Goal: Communication & Community: Answer question/provide support

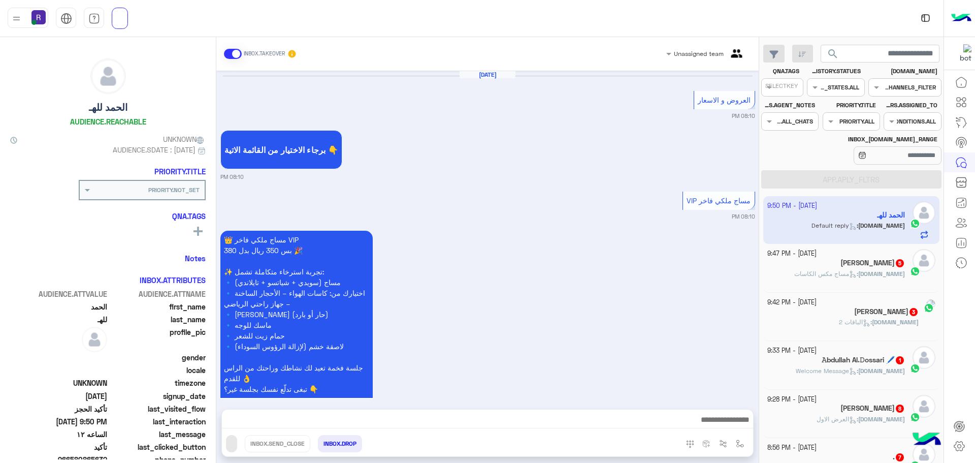
scroll to position [3470, 0]
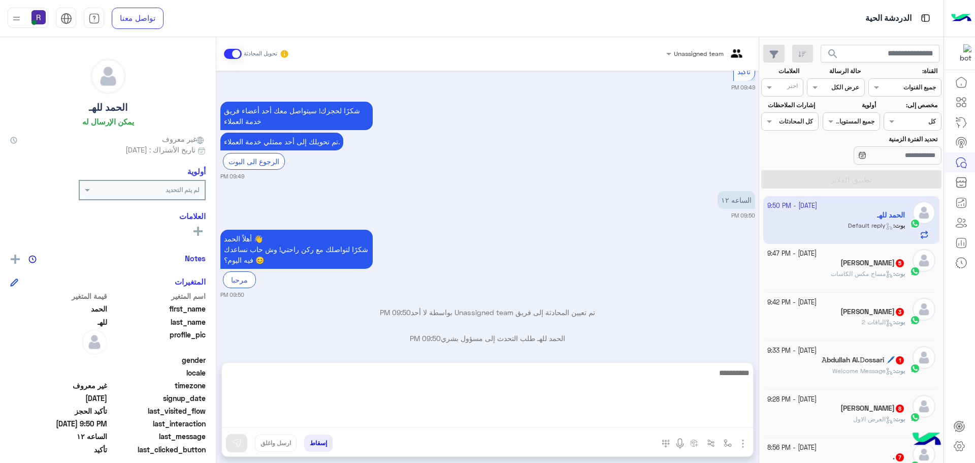
click at [641, 415] on textarea at bounding box center [487, 396] width 531 height 61
type textarea "**********"
click at [664, 380] on textarea "**********" at bounding box center [487, 396] width 531 height 61
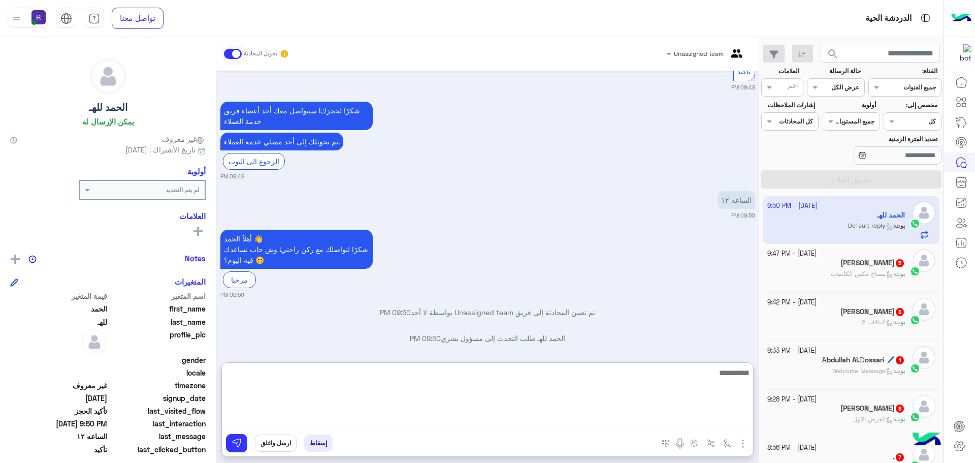
scroll to position [3555, 0]
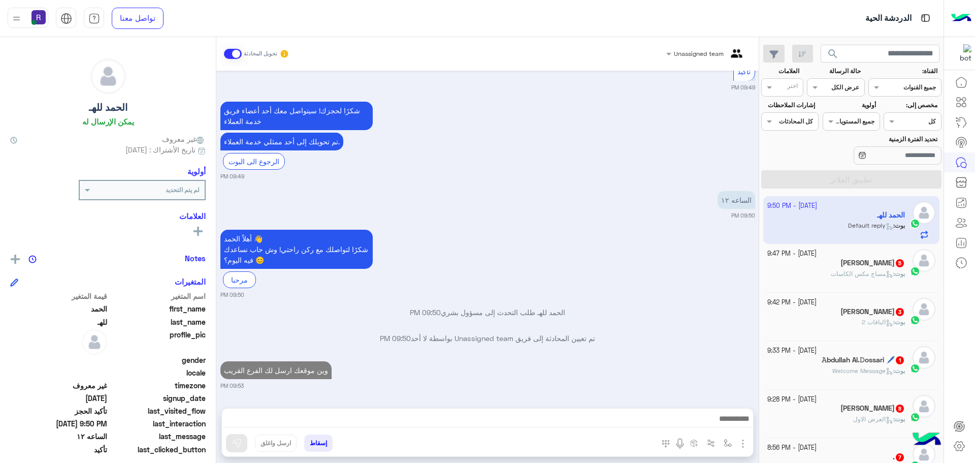
click at [883, 250] on div "10 October - 9:47 PM" at bounding box center [836, 254] width 138 height 10
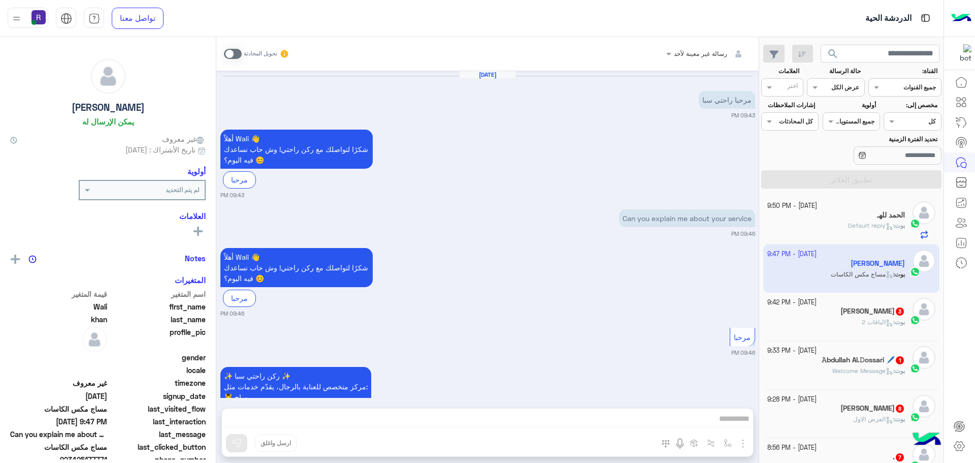
scroll to position [499, 0]
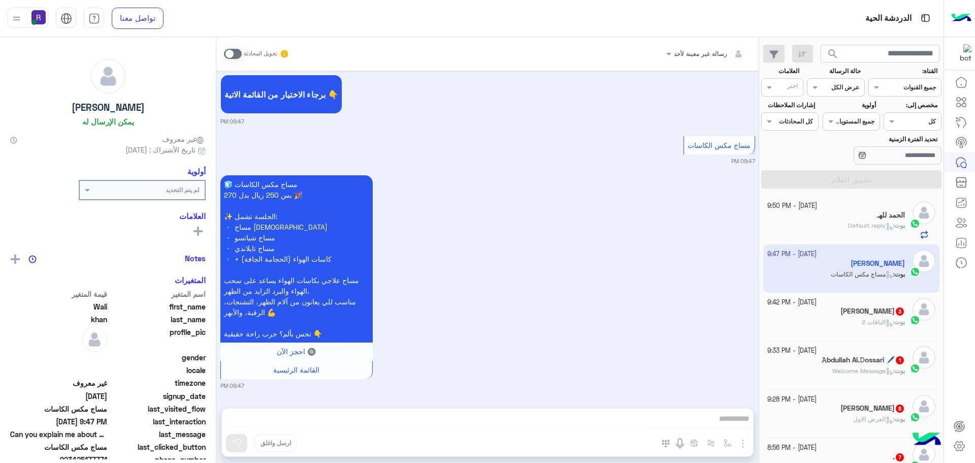
click at [226, 53] on span at bounding box center [233, 54] width 18 height 10
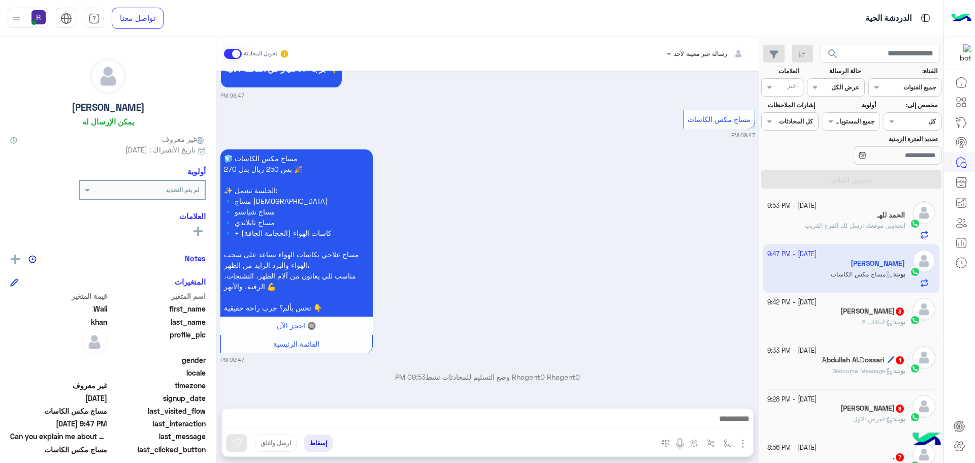
click at [743, 450] on div at bounding box center [703, 444] width 99 height 21
click at [740, 442] on img "button" at bounding box center [743, 443] width 12 height 12
click at [729, 423] on span "الصور" at bounding box center [723, 421] width 19 height 12
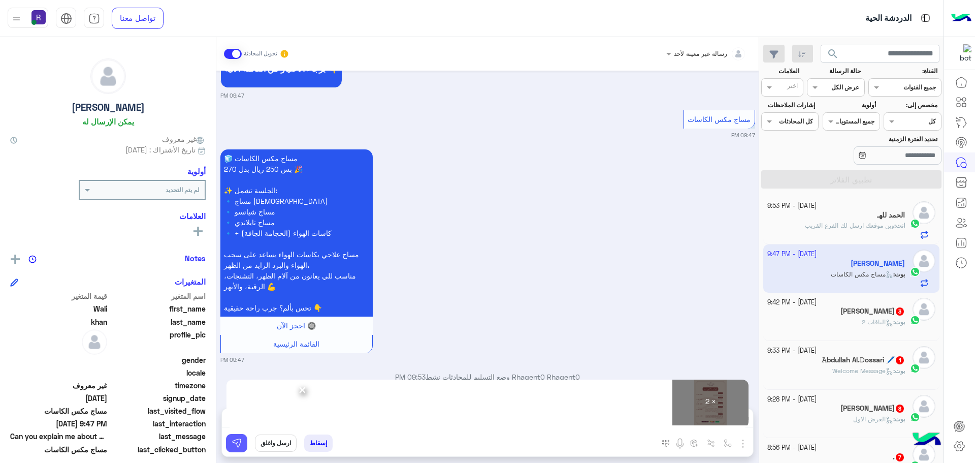
click at [239, 445] on img at bounding box center [237, 443] width 10 height 10
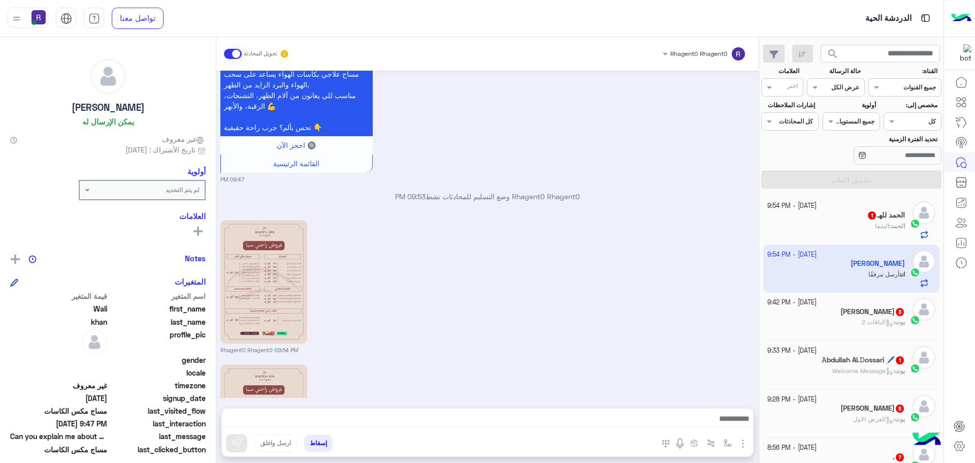
scroll to position [840, 0]
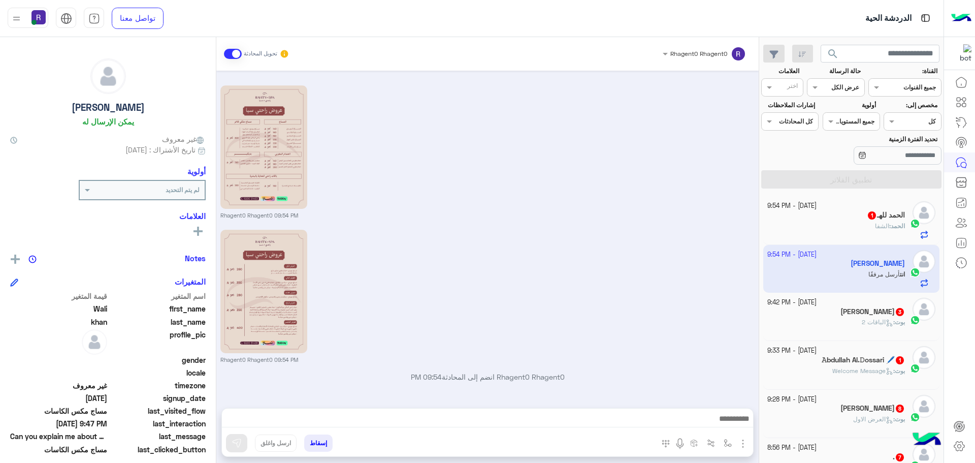
click at [897, 331] on div "بوت : الباقات 2" at bounding box center [836, 326] width 138 height 18
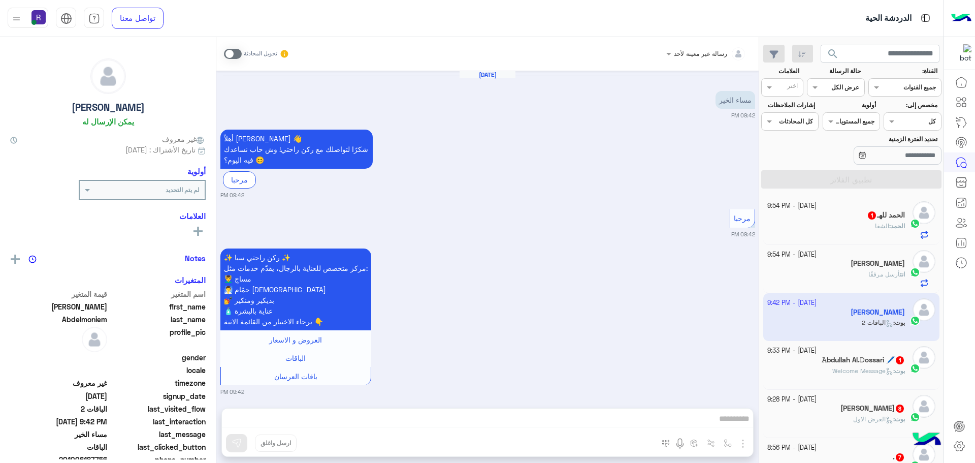
scroll to position [242, 0]
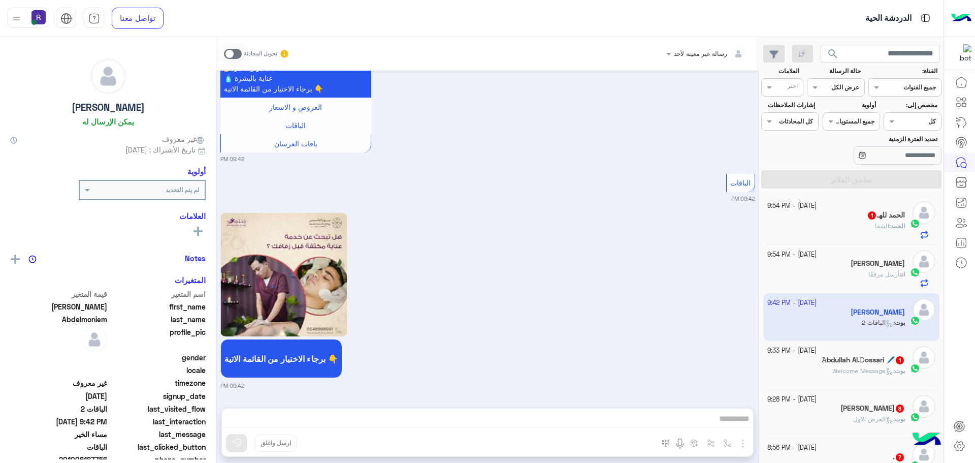
click at [230, 50] on span at bounding box center [233, 54] width 18 height 10
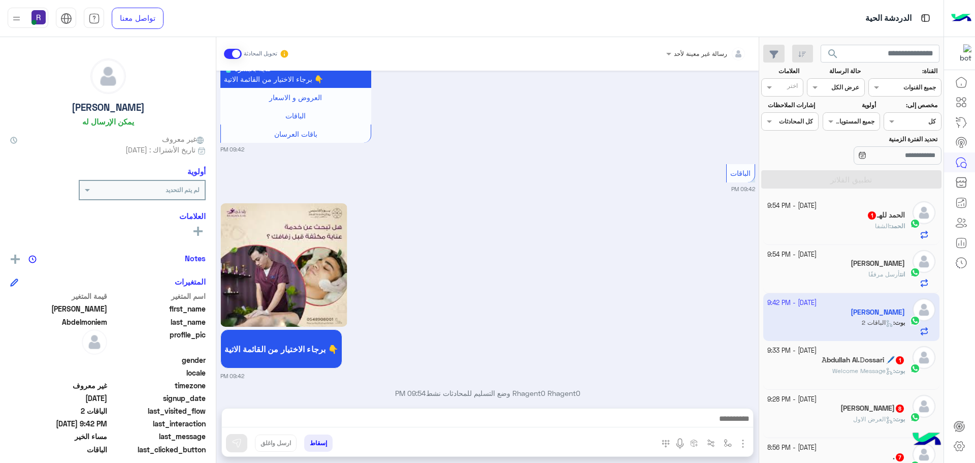
scroll to position [268, 0]
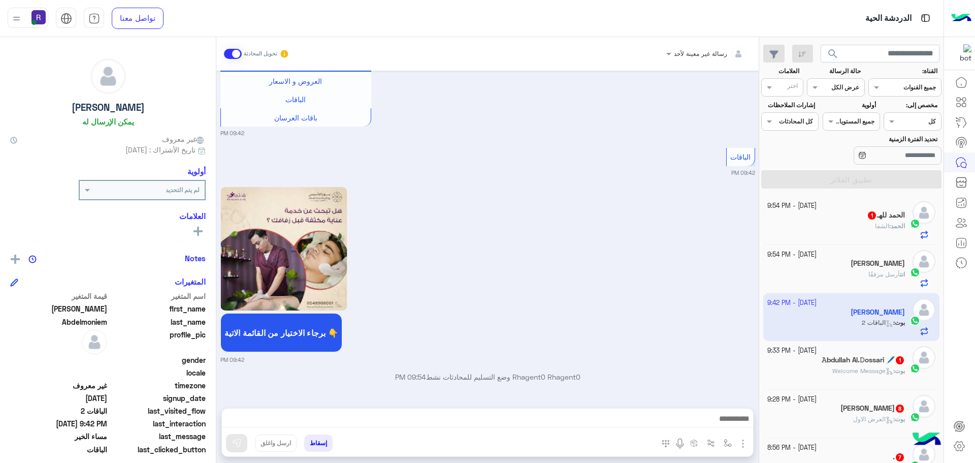
click at [741, 449] on img "button" at bounding box center [743, 443] width 12 height 12
click at [718, 422] on span "الصور" at bounding box center [723, 421] width 19 height 12
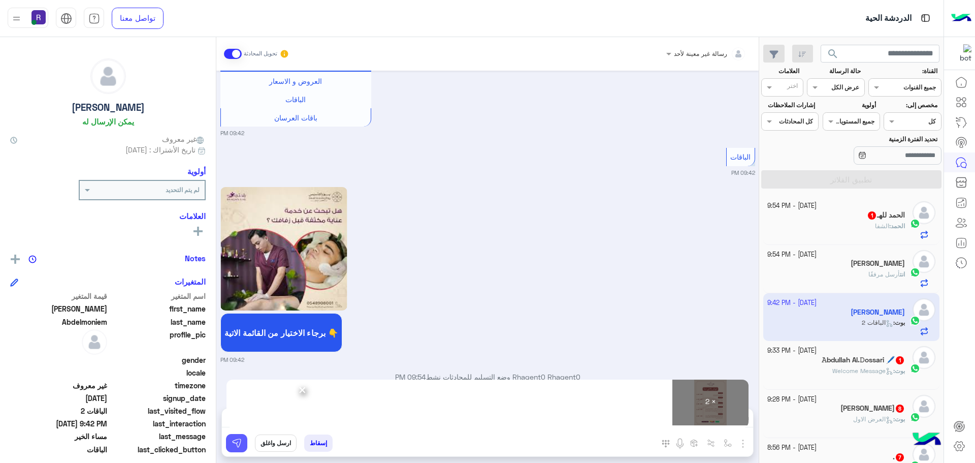
click at [234, 444] on img at bounding box center [237, 443] width 10 height 10
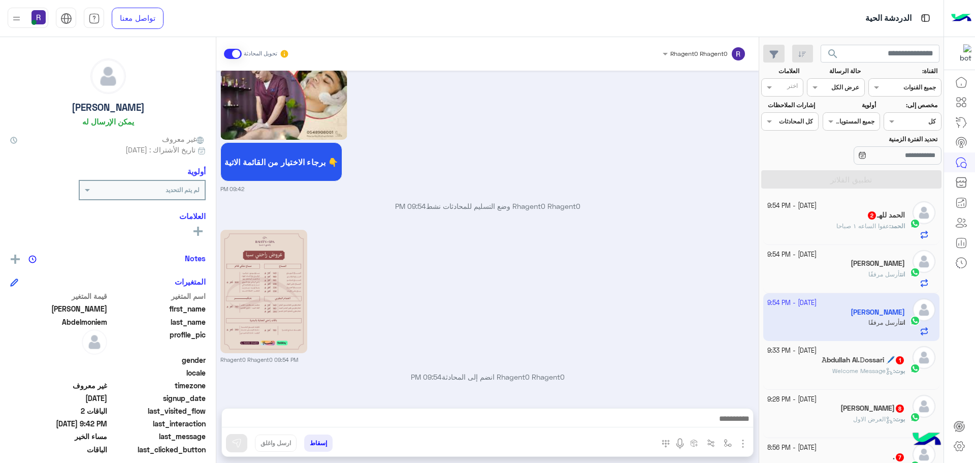
scroll to position [583, 0]
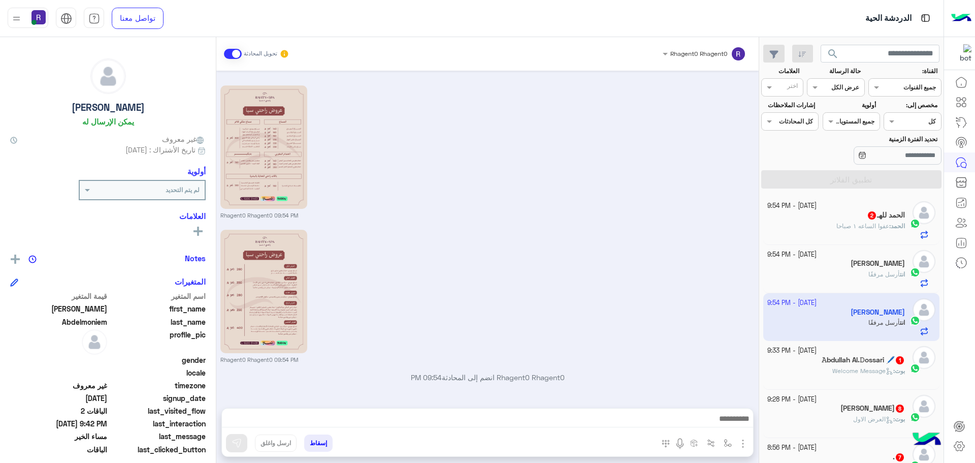
click at [900, 209] on div "[DATE] - 9:54 PM" at bounding box center [836, 206] width 138 height 10
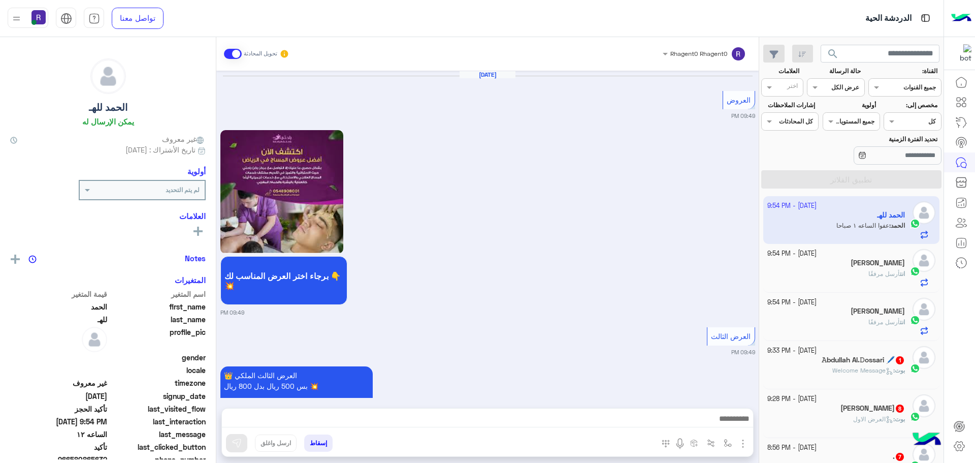
scroll to position [939, 0]
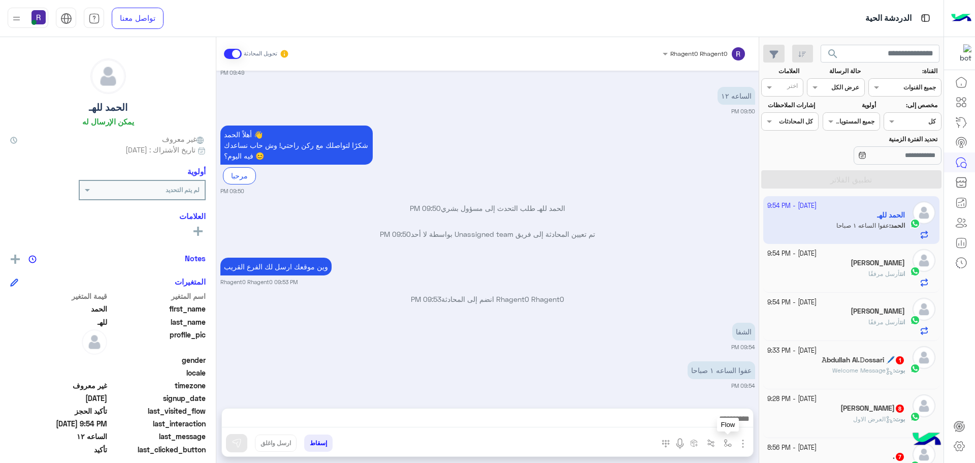
click at [725, 440] on img "button" at bounding box center [728, 443] width 8 height 8
click at [721, 425] on div "أدخل اسم مجموعة الرسائل" at bounding box center [696, 420] width 70 height 9
type input "*****"
click at [721, 398] on span "الشفا" at bounding box center [722, 402] width 18 height 9
type textarea "*****"
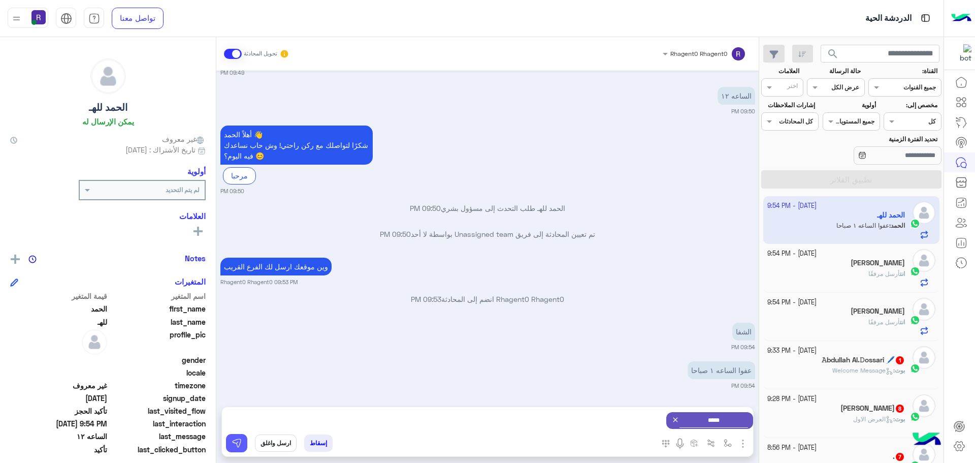
click at [241, 444] on img at bounding box center [237, 443] width 10 height 10
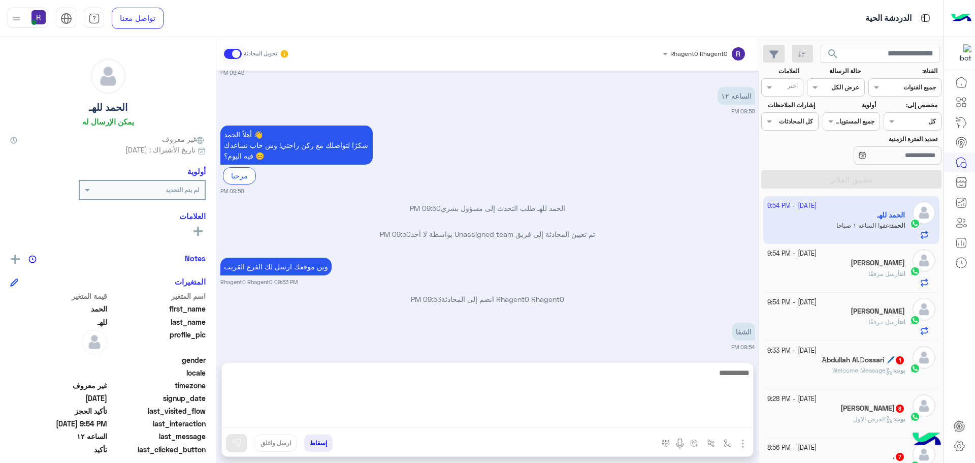
click at [733, 419] on textarea at bounding box center [487, 396] width 531 height 61
type textarea "*"
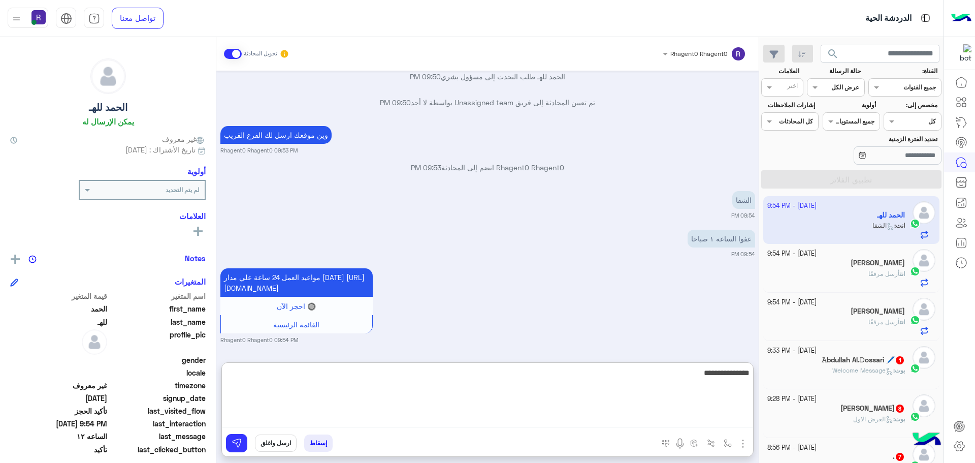
type textarea "**********"
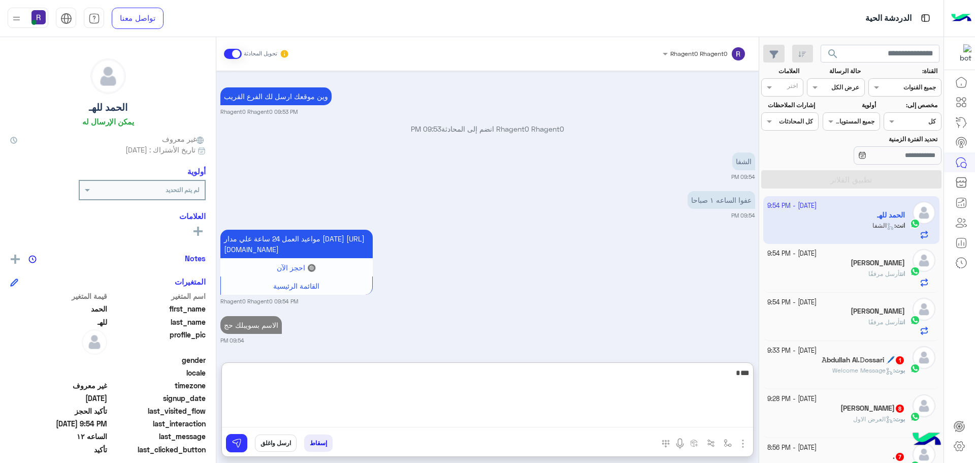
type textarea "***"
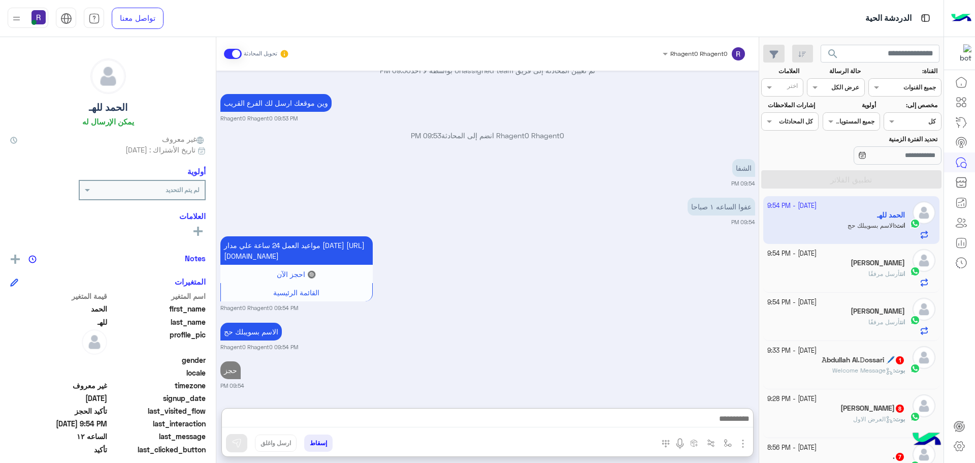
click at [906, 369] on div "10 October - 9:33 PM 𝙰bdullah Al.𝙳ossari 🖊️ 1 بوت : Welcome Message" at bounding box center [851, 365] width 169 height 38
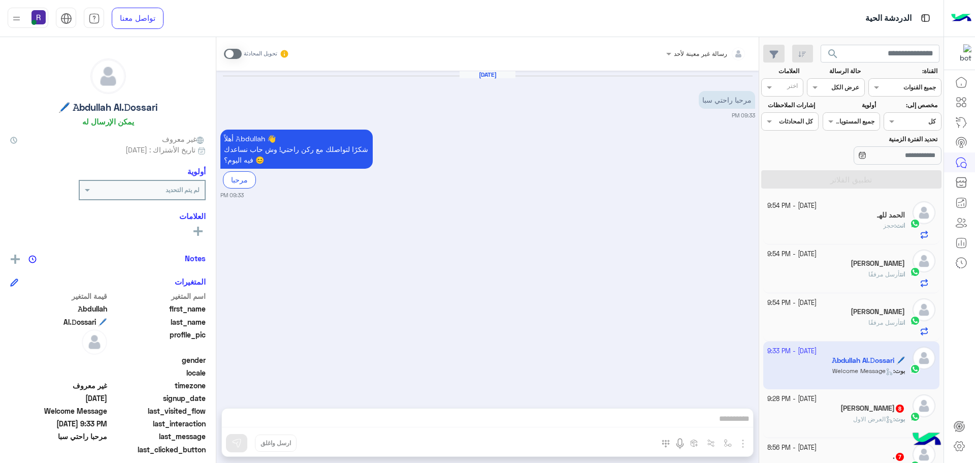
click at [233, 55] on span at bounding box center [233, 54] width 18 height 10
click at [745, 438] on img "button" at bounding box center [743, 443] width 12 height 12
click at [728, 419] on span "الصور" at bounding box center [723, 421] width 19 height 12
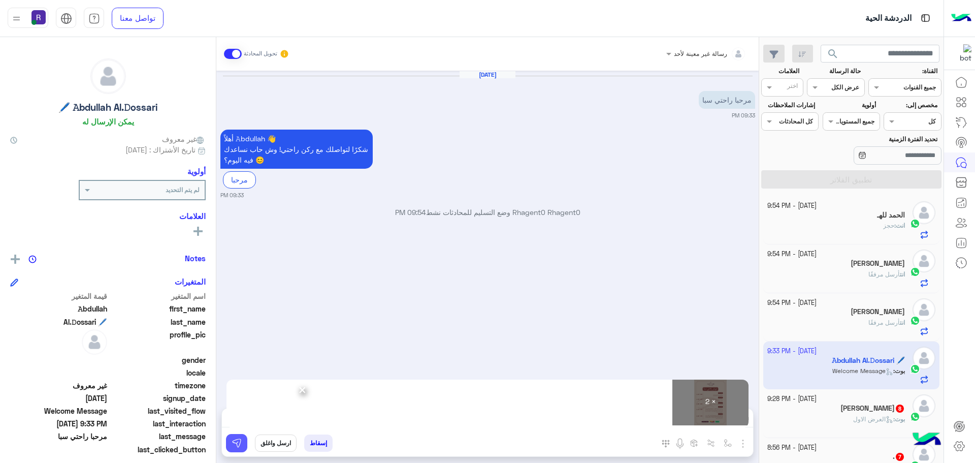
click at [244, 445] on button at bounding box center [236, 443] width 21 height 18
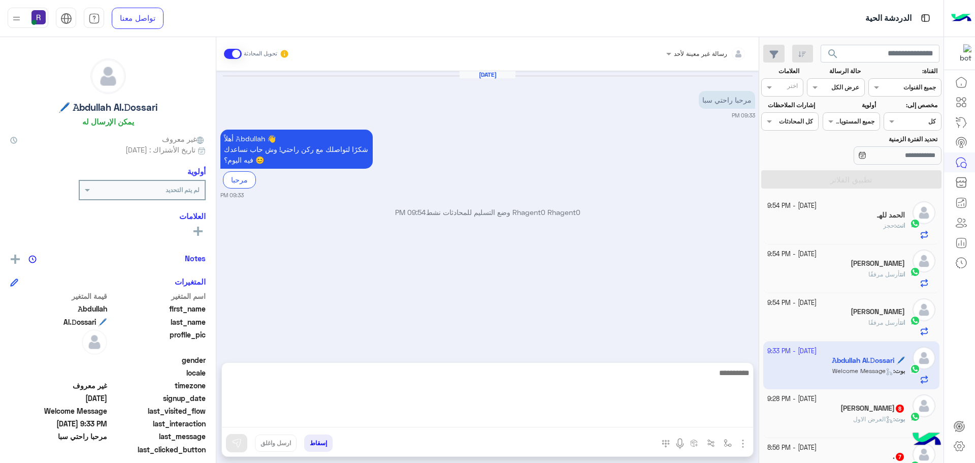
click at [578, 421] on textarea at bounding box center [487, 396] width 531 height 61
paste textarea "**********"
type textarea "**********"
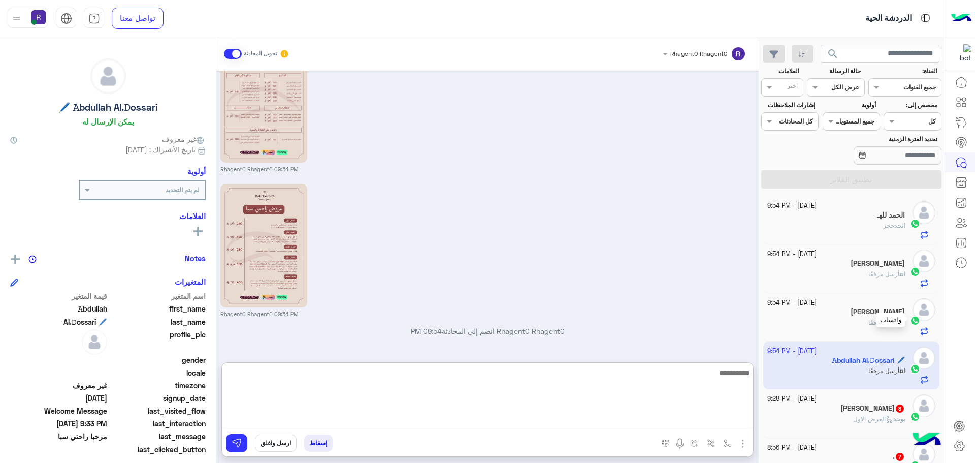
scroll to position [235, 0]
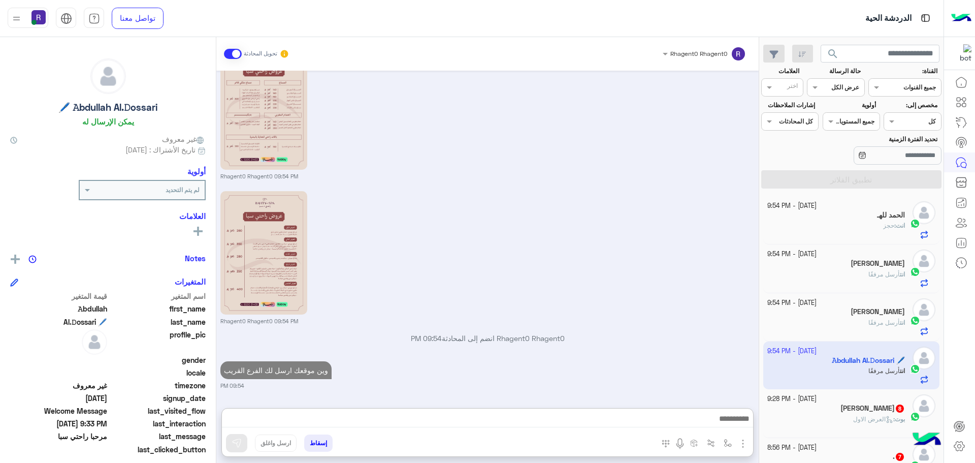
click at [885, 411] on h5 "ابو فهد 8" at bounding box center [873, 408] width 64 height 9
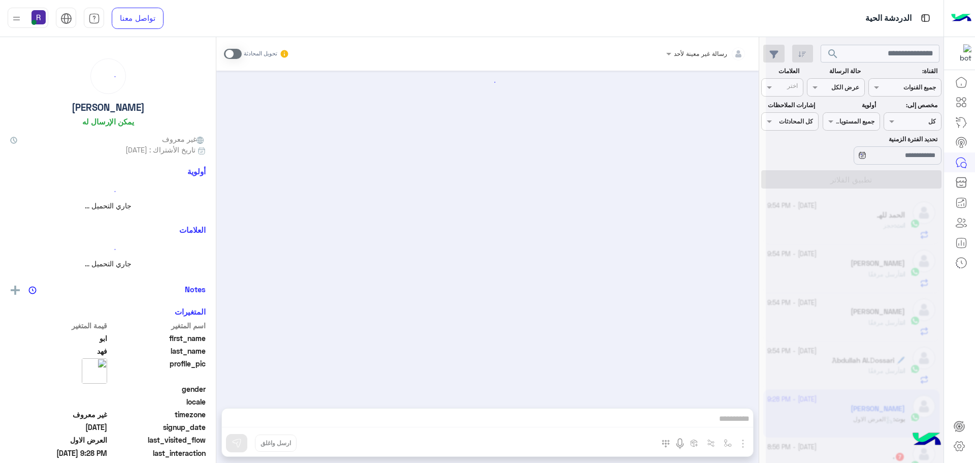
scroll to position [1292, 0]
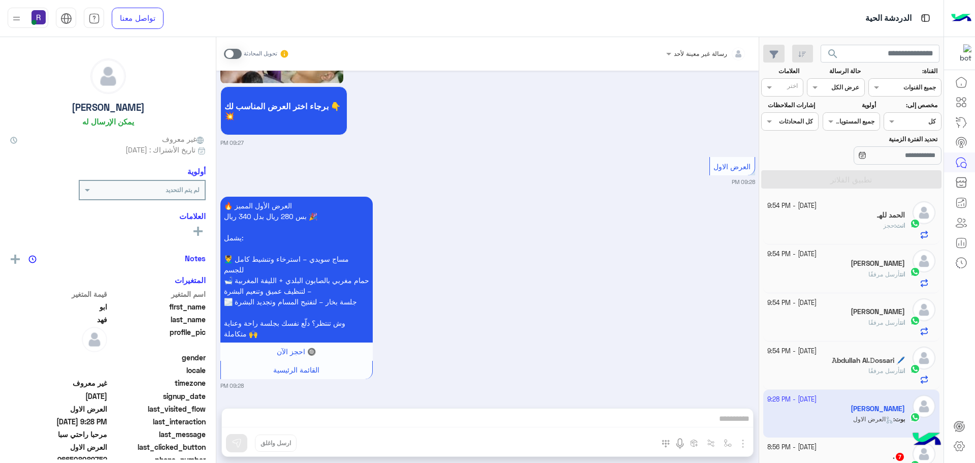
click at [229, 54] on span at bounding box center [233, 54] width 18 height 10
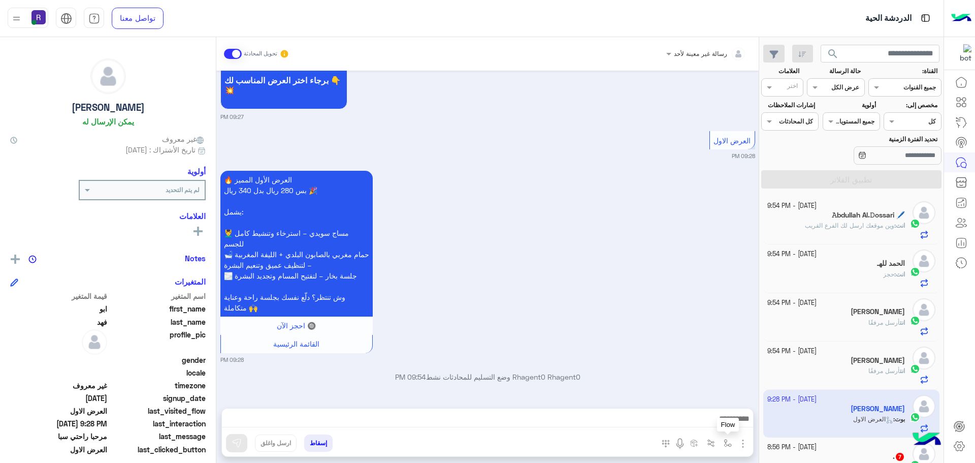
click at [741, 440] on img "button" at bounding box center [743, 443] width 12 height 12
click at [728, 420] on span "الصور" at bounding box center [723, 421] width 19 height 12
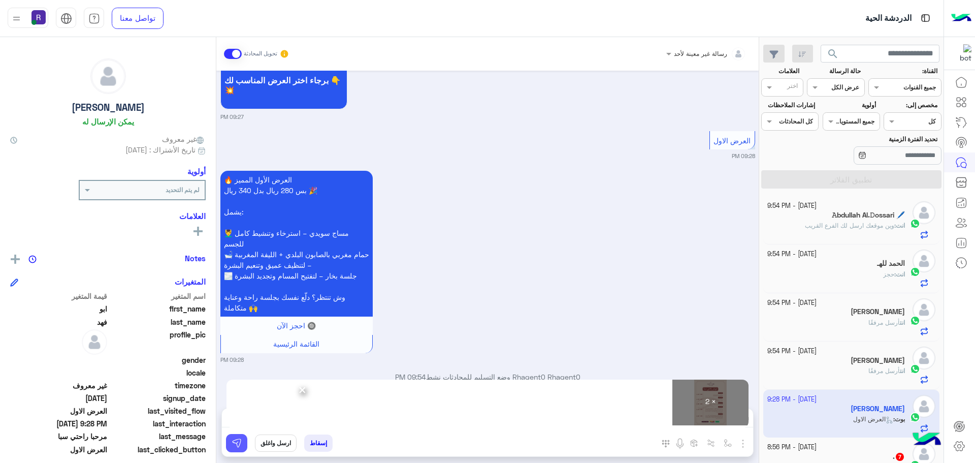
click at [237, 445] on img at bounding box center [237, 443] width 10 height 10
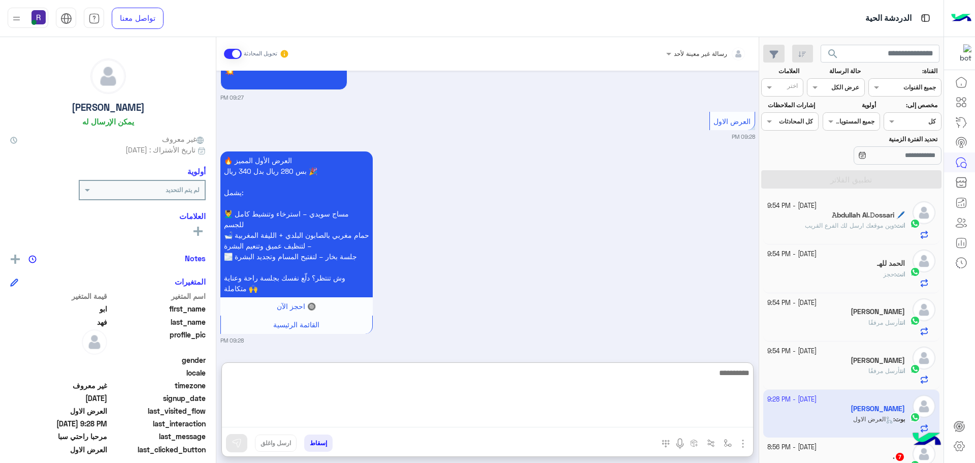
click at [650, 420] on textarea at bounding box center [487, 396] width 531 height 61
paste textarea "**********"
type textarea "**********"
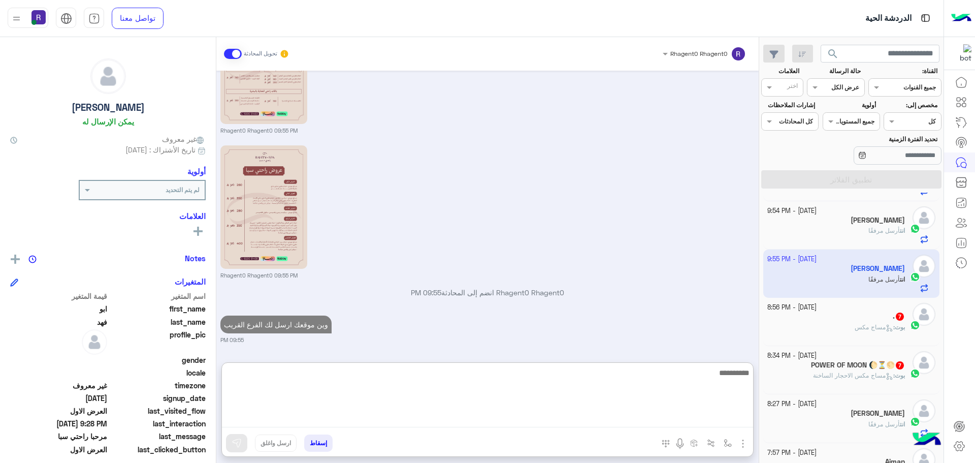
scroll to position [152, 0]
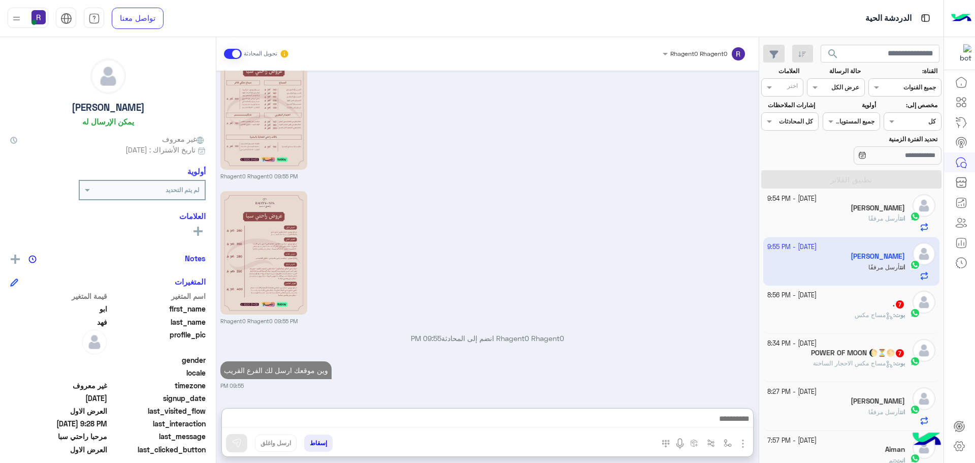
click at [872, 321] on div "بوت : مساج مكس" at bounding box center [836, 319] width 138 height 18
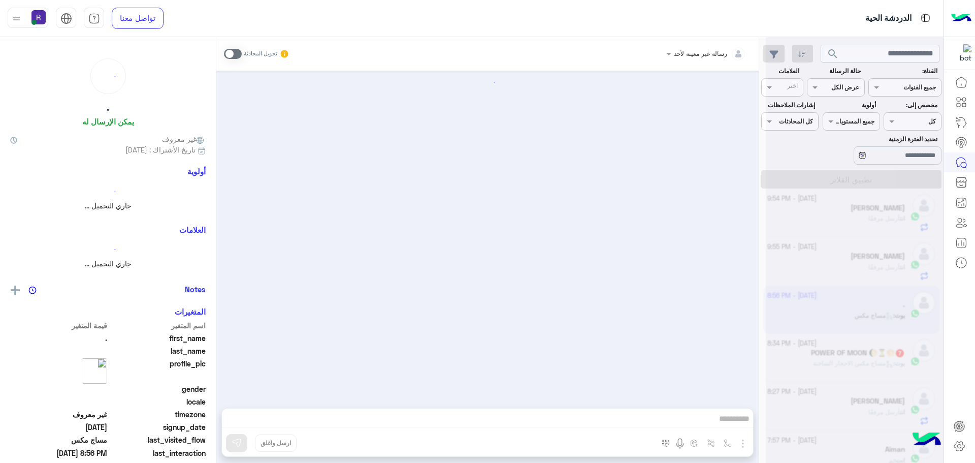
scroll to position [1013, 0]
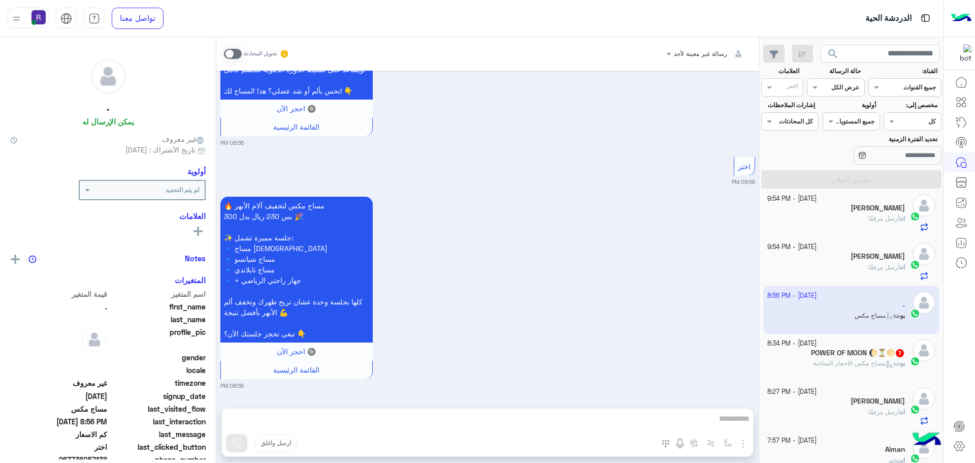
click at [224, 49] on label at bounding box center [233, 54] width 18 height 10
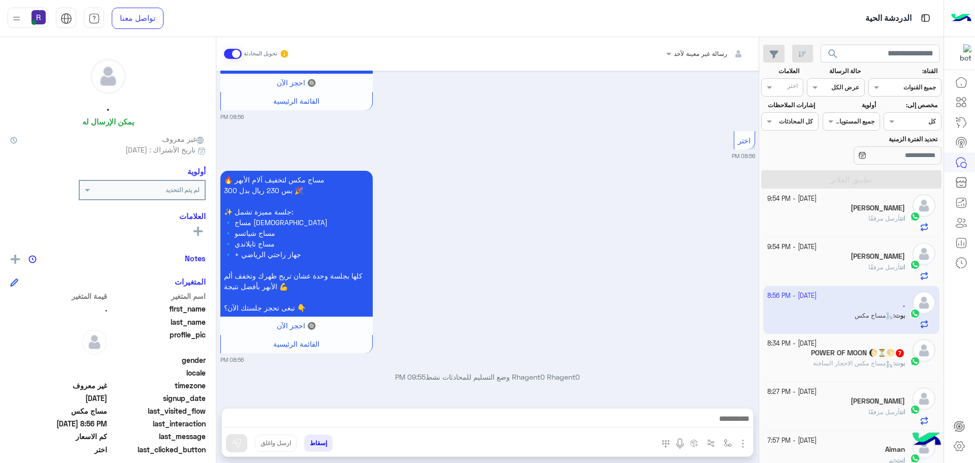
click at [740, 439] on img "button" at bounding box center [743, 443] width 12 height 12
click at [727, 421] on span "الصور" at bounding box center [723, 421] width 19 height 12
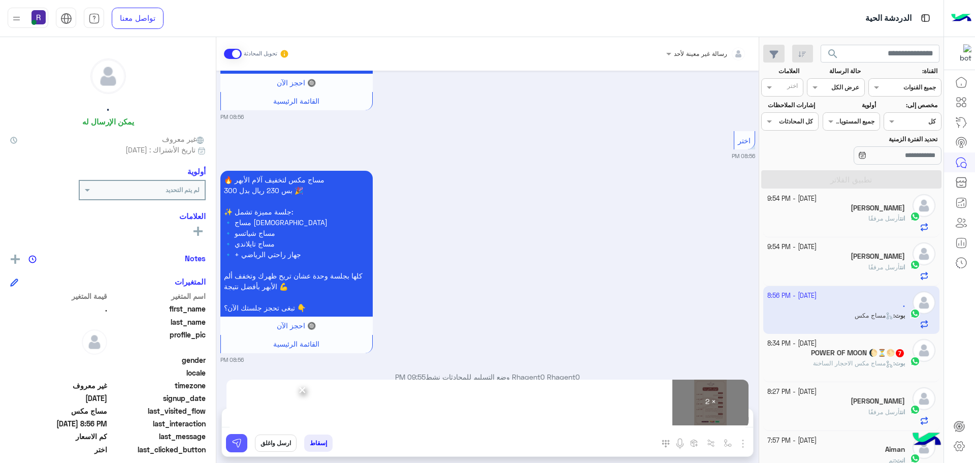
click at [242, 444] on button at bounding box center [236, 443] width 21 height 18
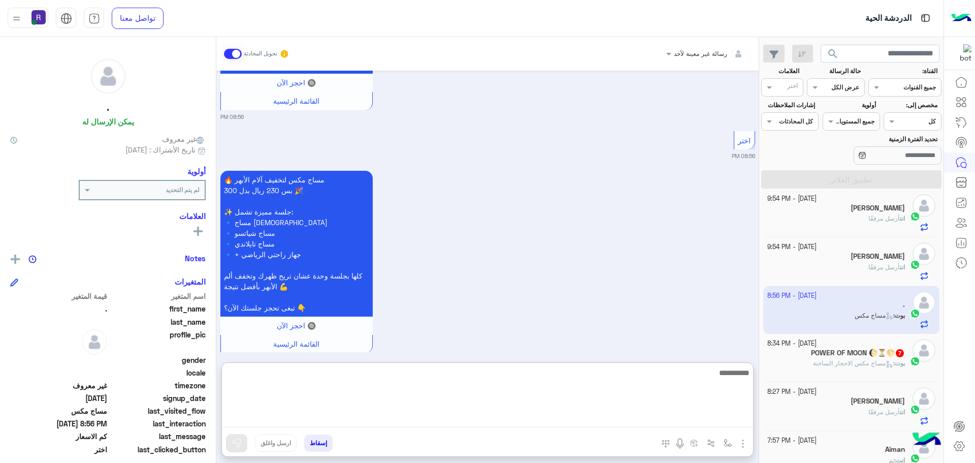
click at [719, 421] on textarea at bounding box center [487, 396] width 531 height 61
paste textarea "**********"
type textarea "**********"
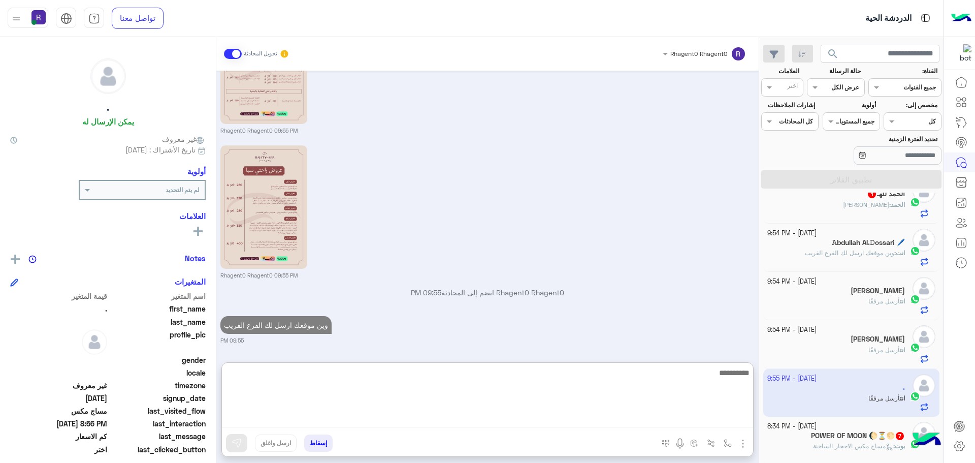
scroll to position [0, 0]
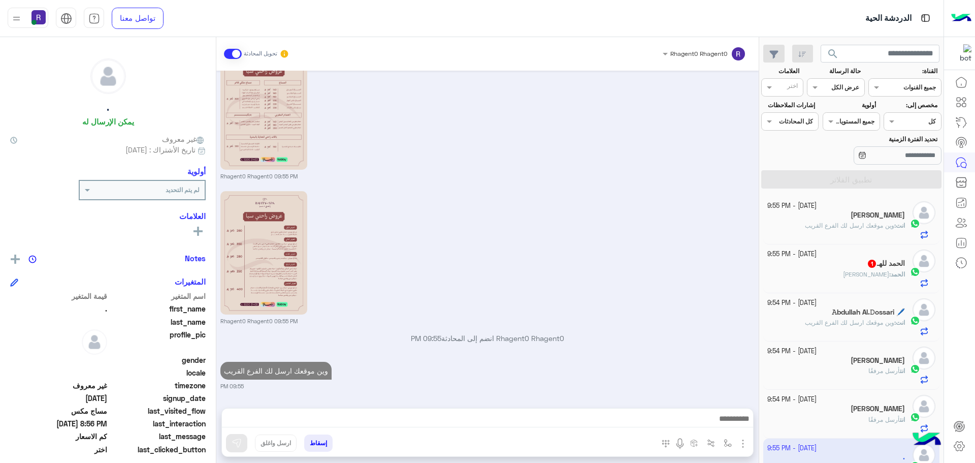
click at [902, 274] on span "الحمد" at bounding box center [898, 274] width 14 height 8
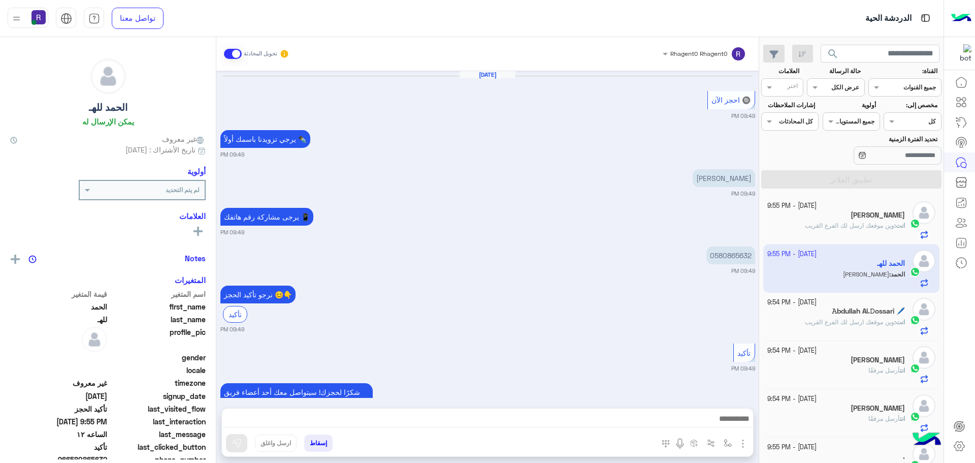
scroll to position [598, 0]
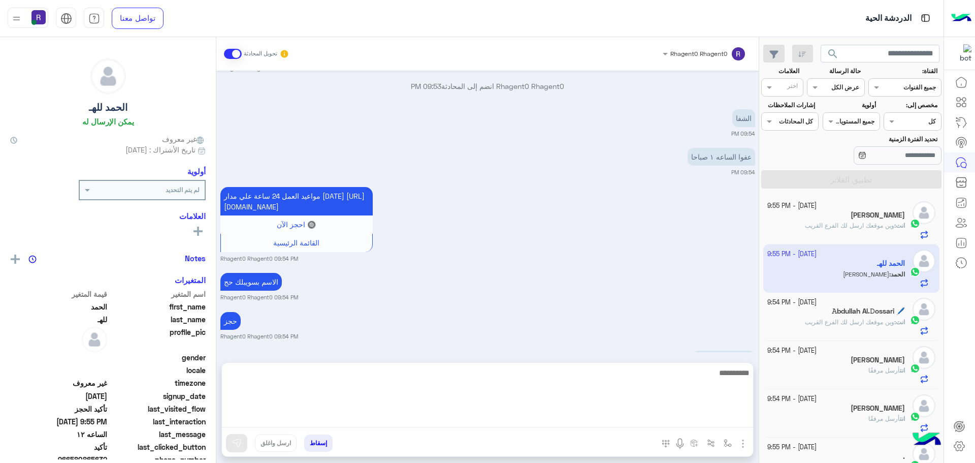
click at [599, 421] on textarea at bounding box center [487, 396] width 531 height 61
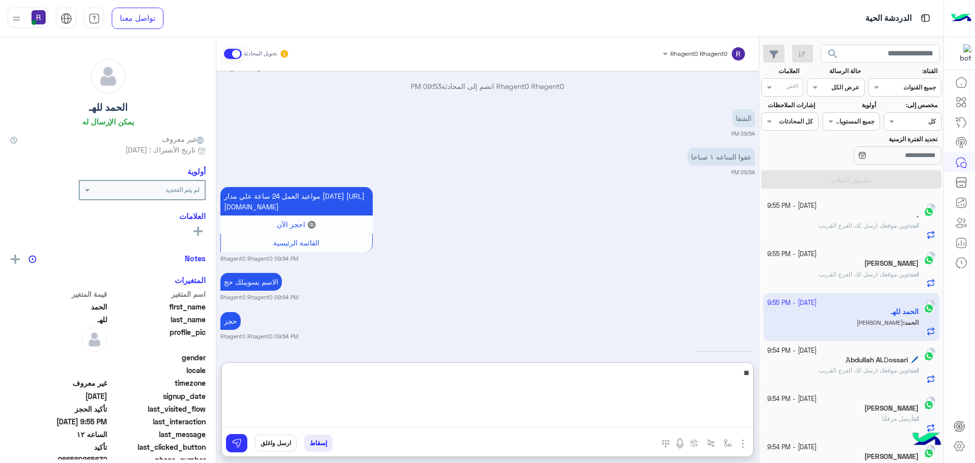
type textarea "**"
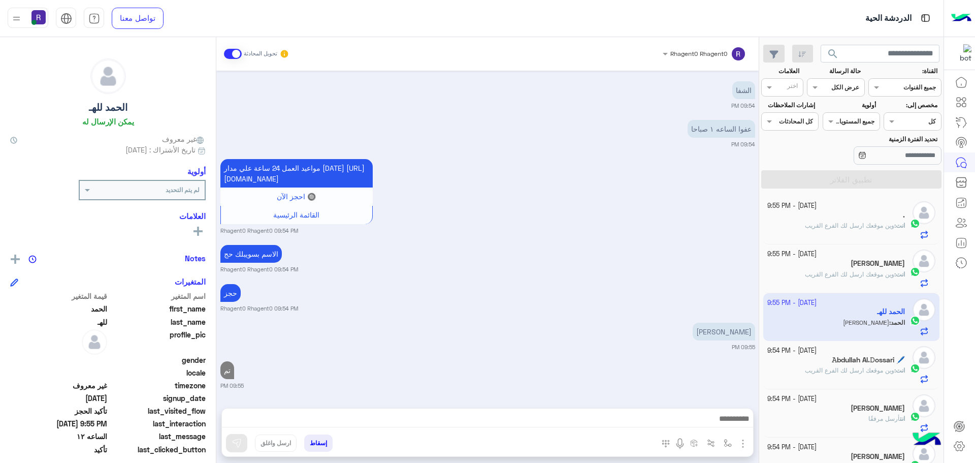
click at [236, 57] on span at bounding box center [233, 54] width 18 height 10
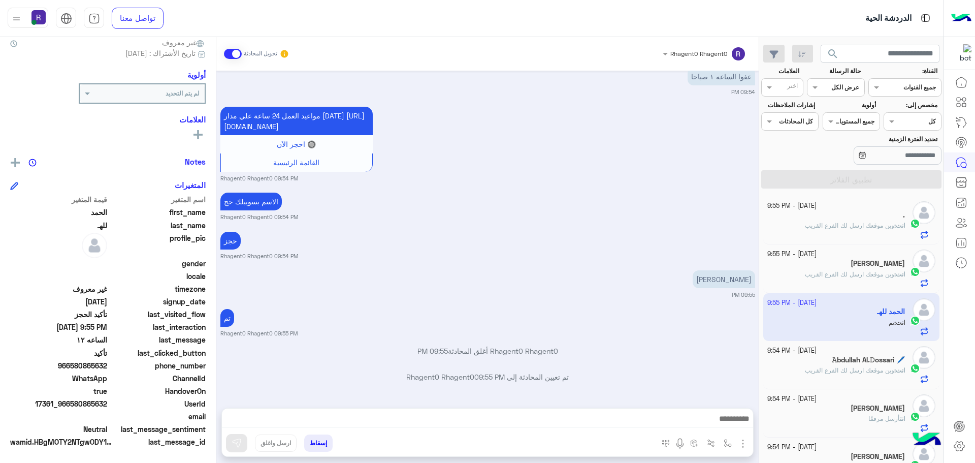
scroll to position [97, 0]
drag, startPoint x: 80, startPoint y: 404, endPoint x: 91, endPoint y: 404, distance: 11.7
click at [91, 404] on span "17361_966580865632" at bounding box center [58, 403] width 97 height 11
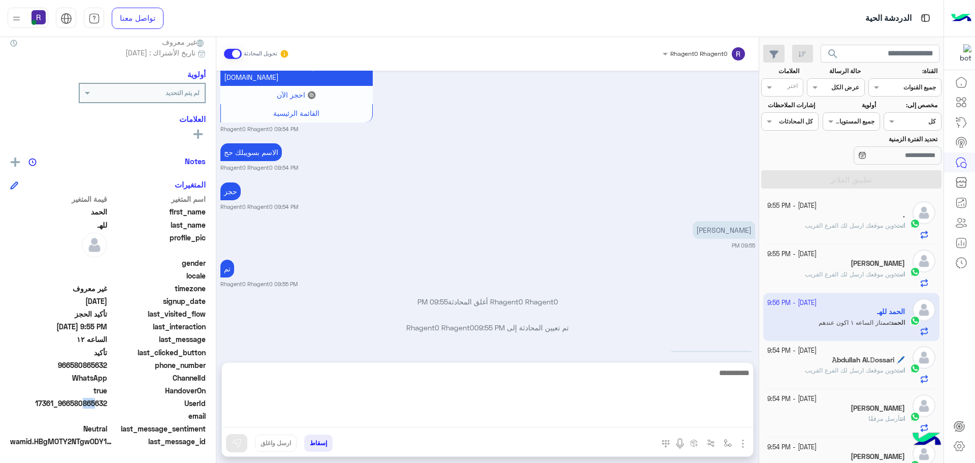
click at [479, 421] on textarea at bounding box center [487, 396] width 531 height 61
type textarea "**"
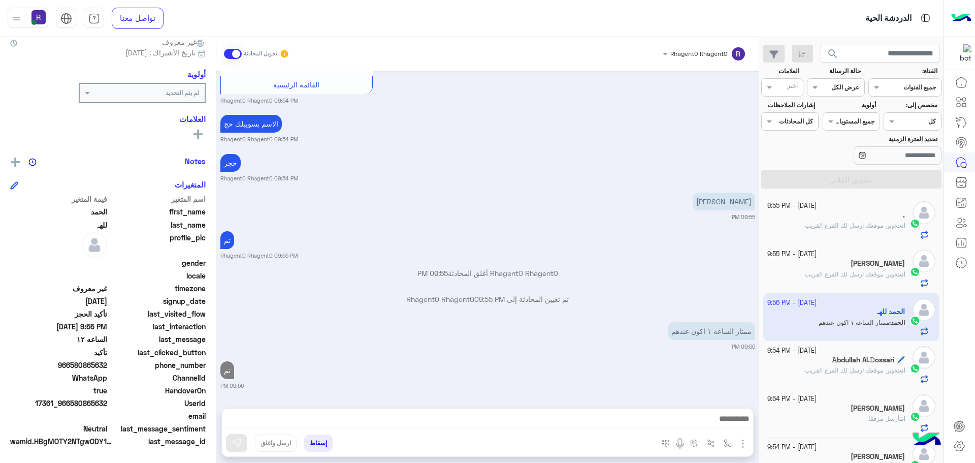
click at [235, 55] on span at bounding box center [233, 54] width 18 height 10
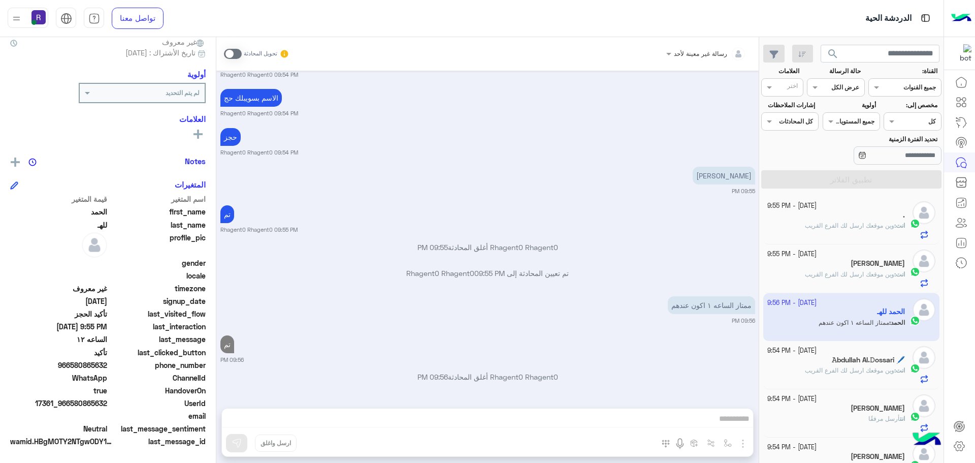
scroll to position [819, 0]
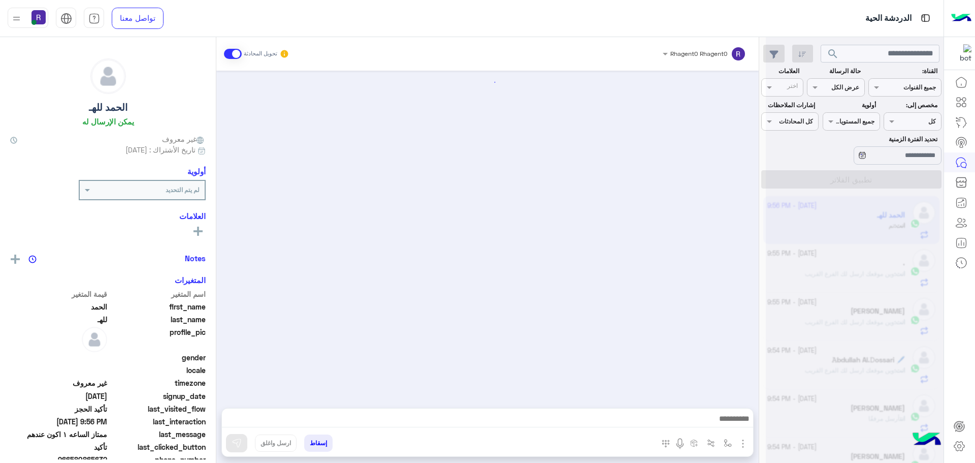
scroll to position [527, 0]
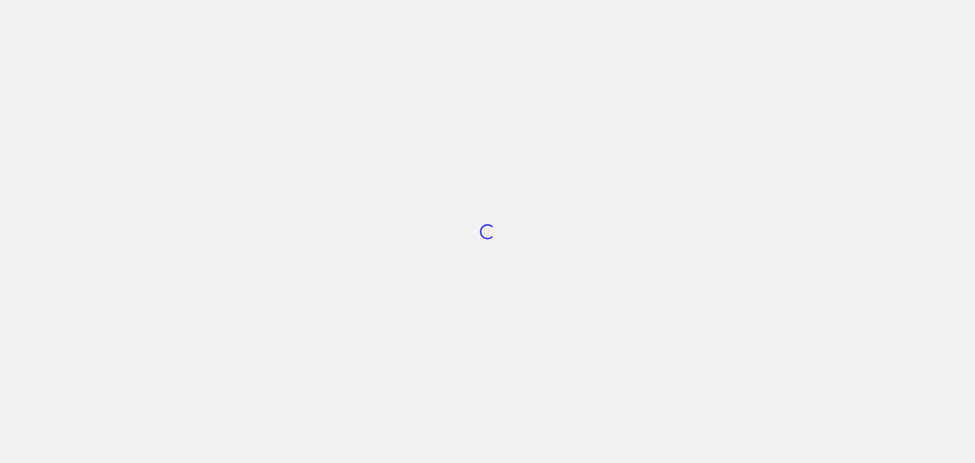
drag, startPoint x: 287, startPoint y: 386, endPoint x: 157, endPoint y: 438, distance: 139.5
click at [286, 386] on div "Loading..." at bounding box center [487, 231] width 975 height 463
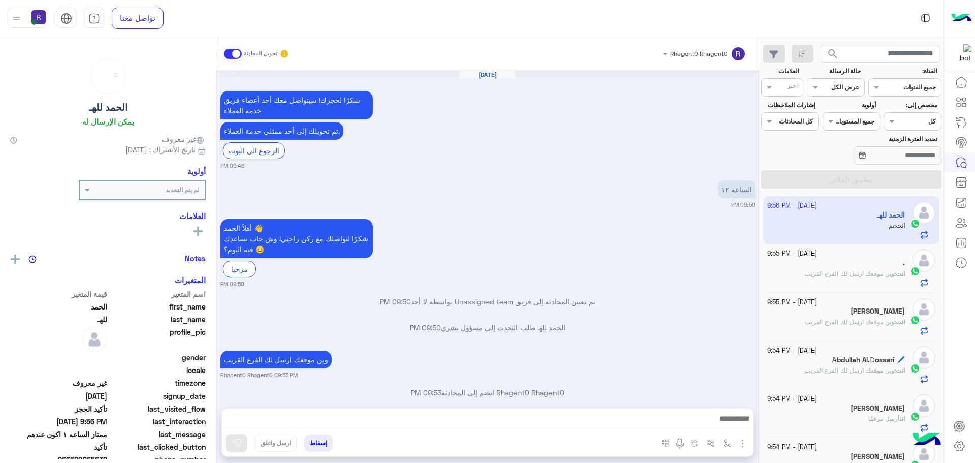
scroll to position [527, 0]
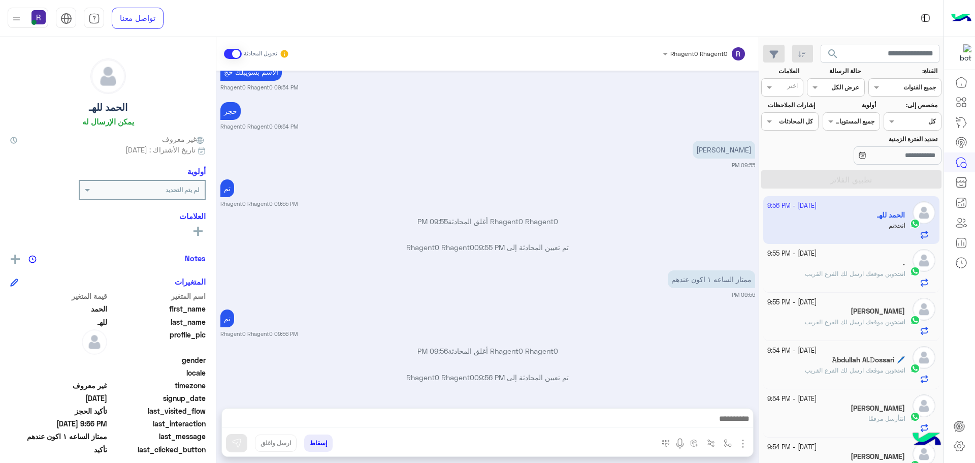
click at [669, 241] on div "Oct 10, 2025 شكرًا لحجزك! سيتواصل معك أحد أعضاء فريق خدمة العملاء تم تحويلك إلى…" at bounding box center [487, 234] width 542 height 327
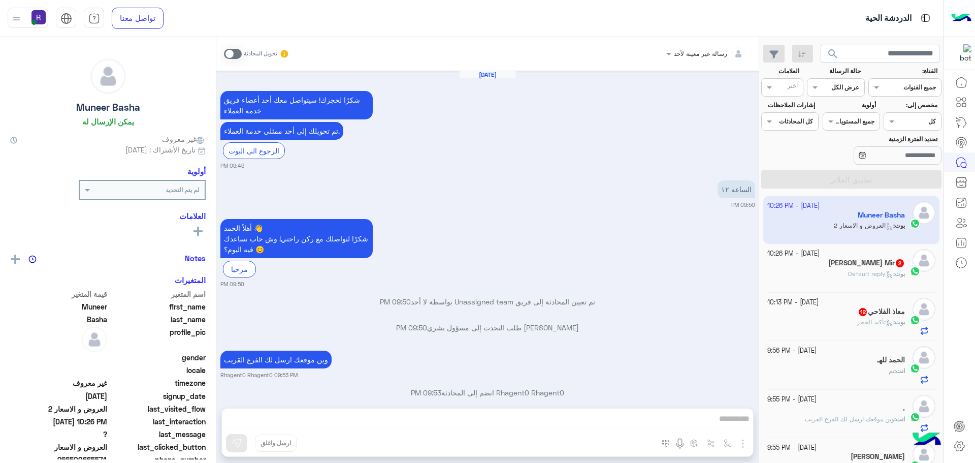
scroll to position [1071, 0]
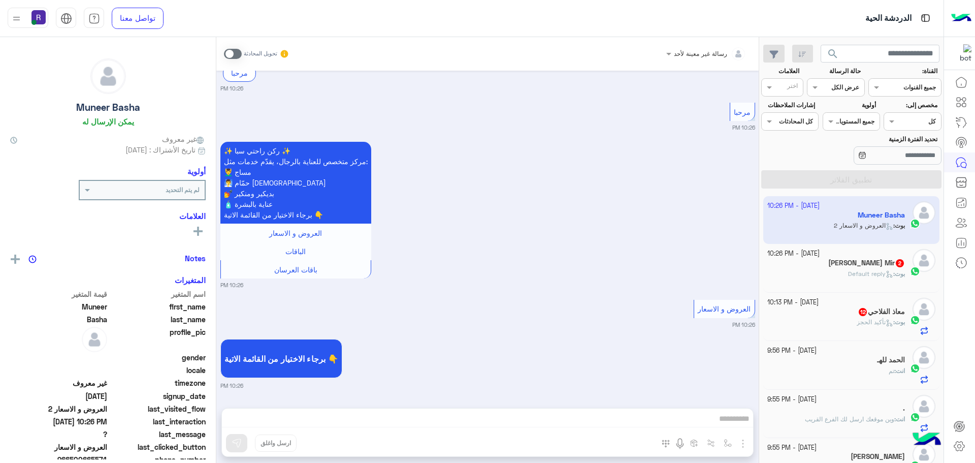
click at [853, 268] on div "[PERSON_NAME] Mir 2" at bounding box center [836, 264] width 138 height 11
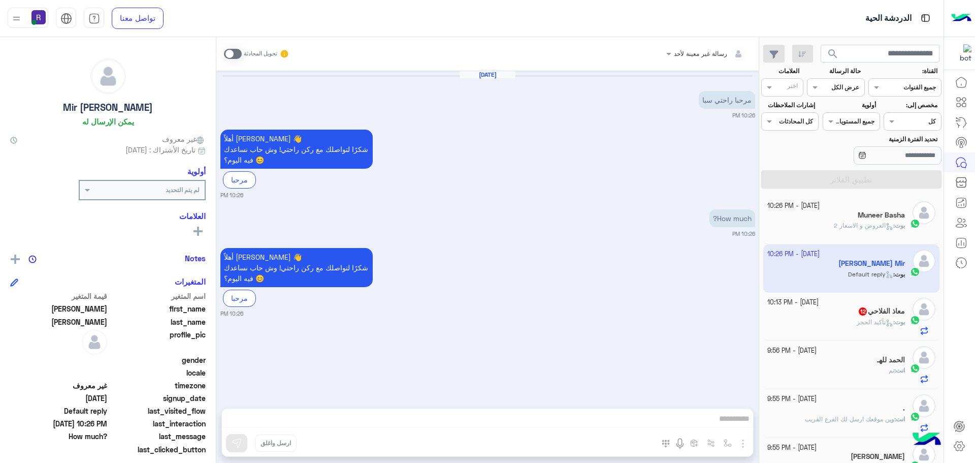
click at [862, 330] on div "بوت : تأكيد الحجز" at bounding box center [836, 326] width 138 height 18
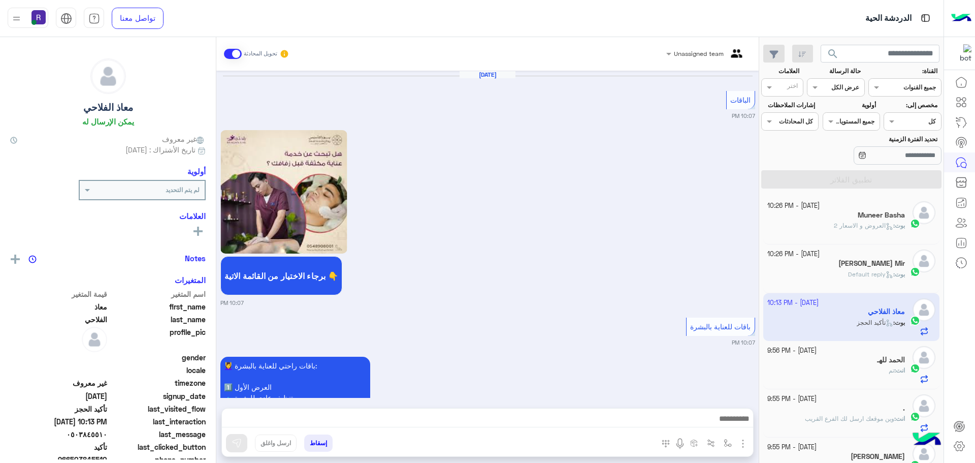
scroll to position [1195, 0]
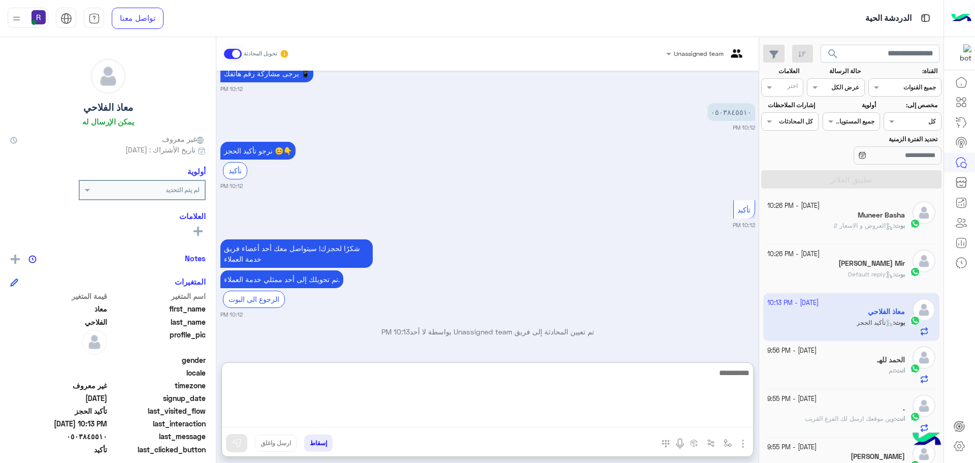
click at [634, 423] on textarea at bounding box center [487, 396] width 531 height 61
paste textarea "**********"
type textarea "**********"
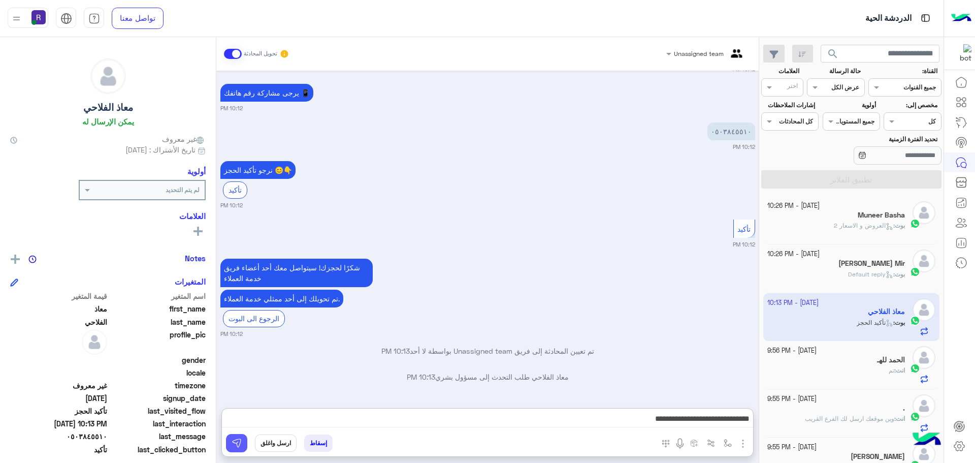
click at [240, 450] on button at bounding box center [236, 443] width 21 height 18
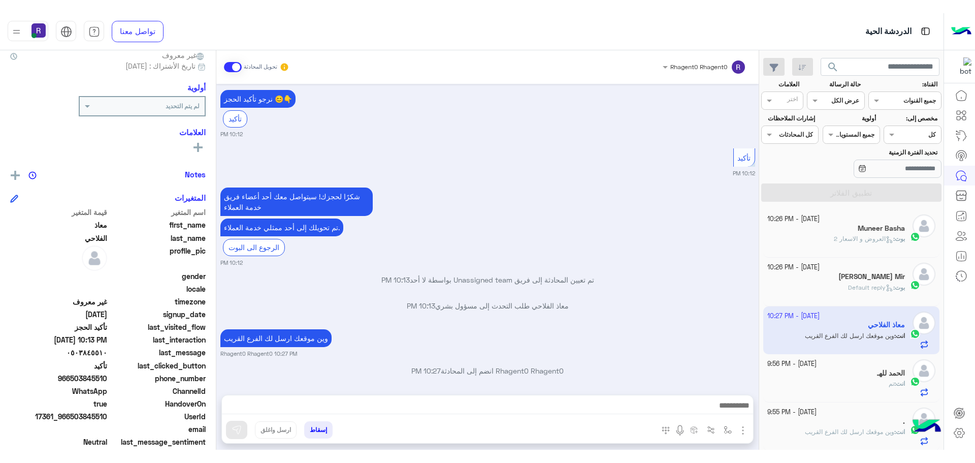
scroll to position [1266, 0]
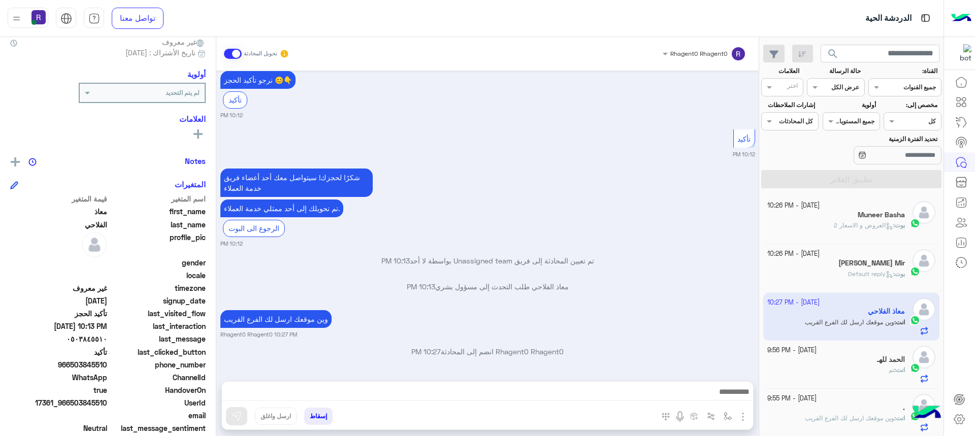
click at [667, 300] on div "معاذ الفلاحي طلب التحدث إلى مسؤول بشري 10:13 PM" at bounding box center [487, 290] width 535 height 18
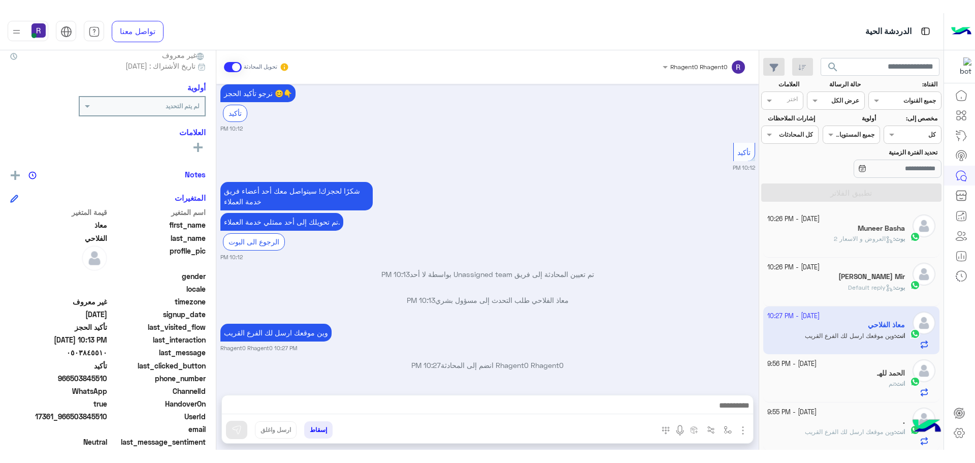
scroll to position [1260, 0]
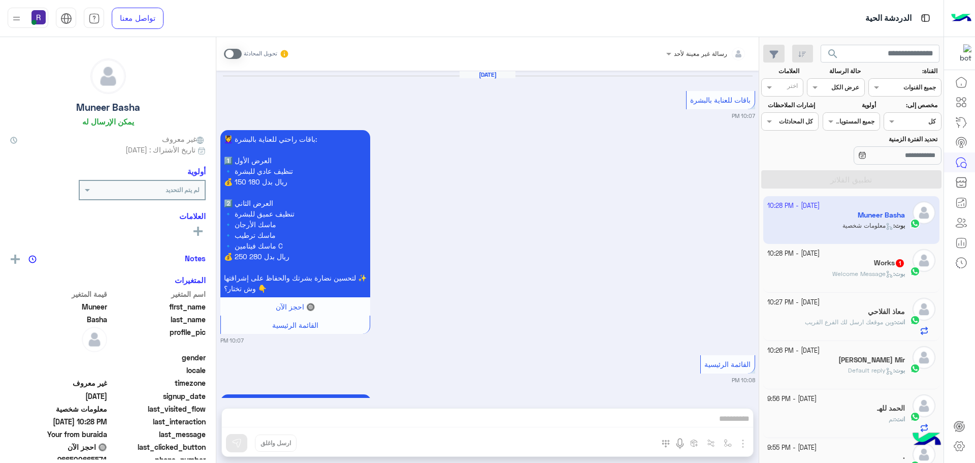
scroll to position [1923, 0]
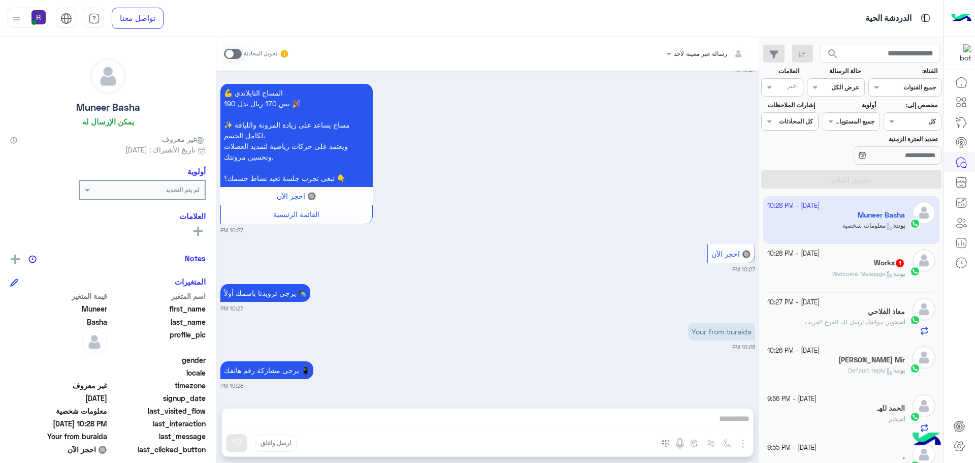
click at [234, 58] on span at bounding box center [233, 54] width 18 height 10
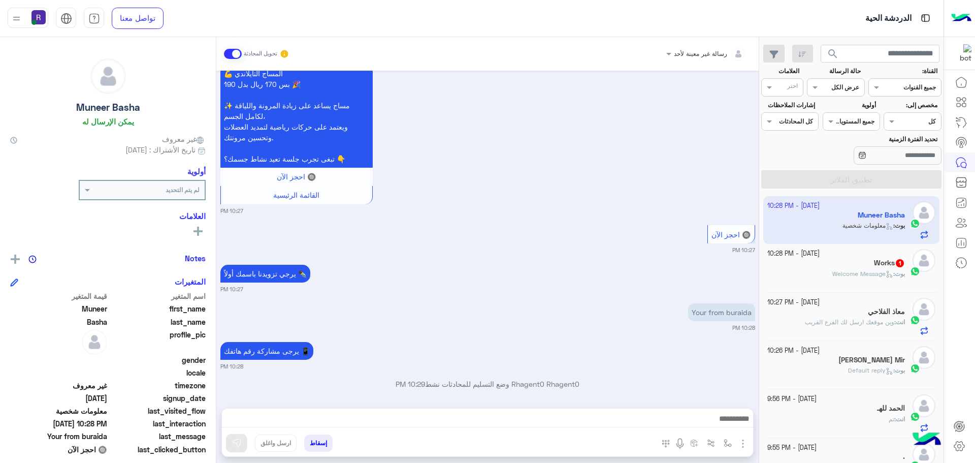
scroll to position [1950, 0]
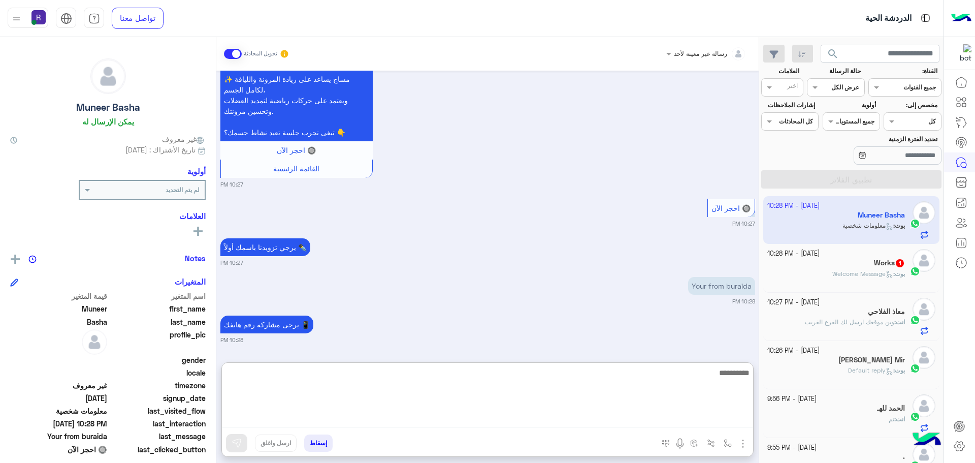
click at [536, 417] on textarea at bounding box center [487, 396] width 531 height 61
type textarea "**********"
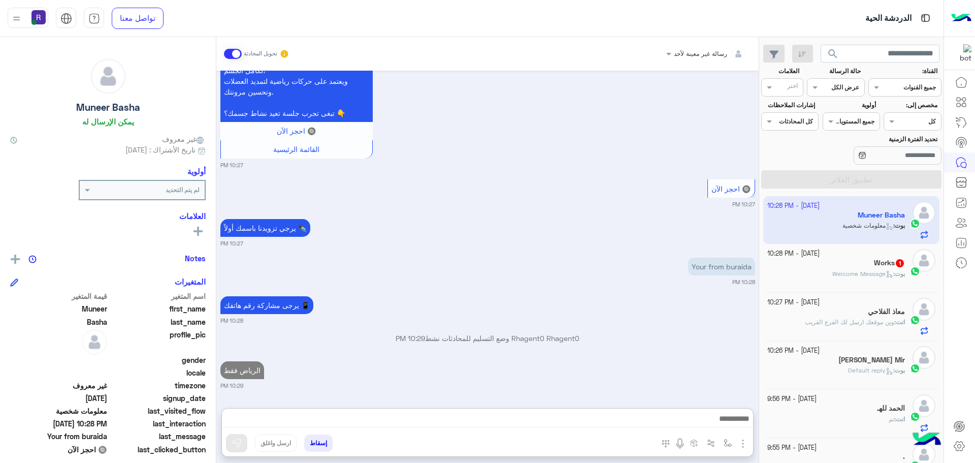
click at [858, 254] on div "10 October - 10:28 PM" at bounding box center [836, 254] width 138 height 10
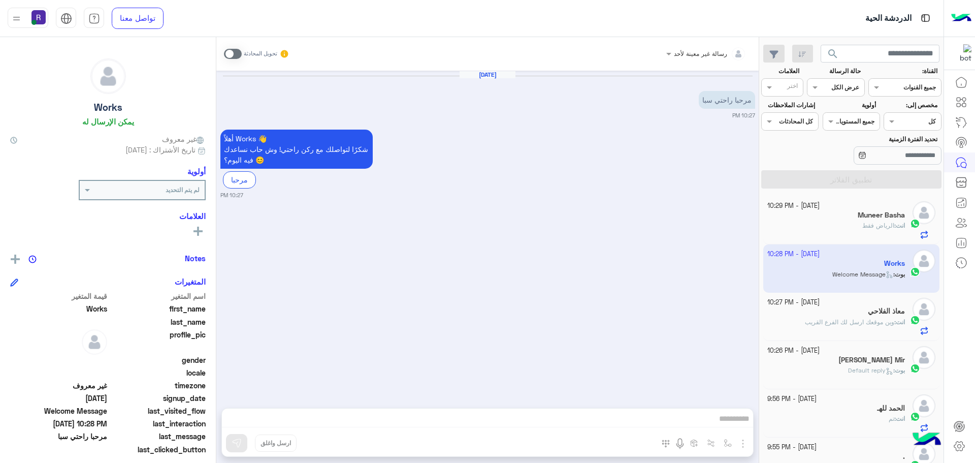
click at [240, 53] on span at bounding box center [233, 54] width 18 height 10
click at [746, 445] on img "button" at bounding box center [743, 443] width 12 height 12
click at [734, 418] on button "الصور" at bounding box center [727, 421] width 43 height 20
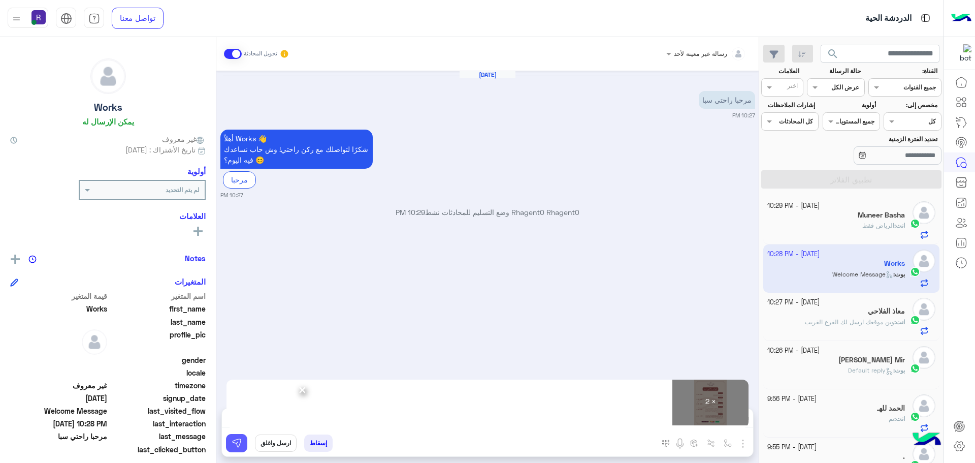
click at [236, 445] on img at bounding box center [237, 443] width 10 height 10
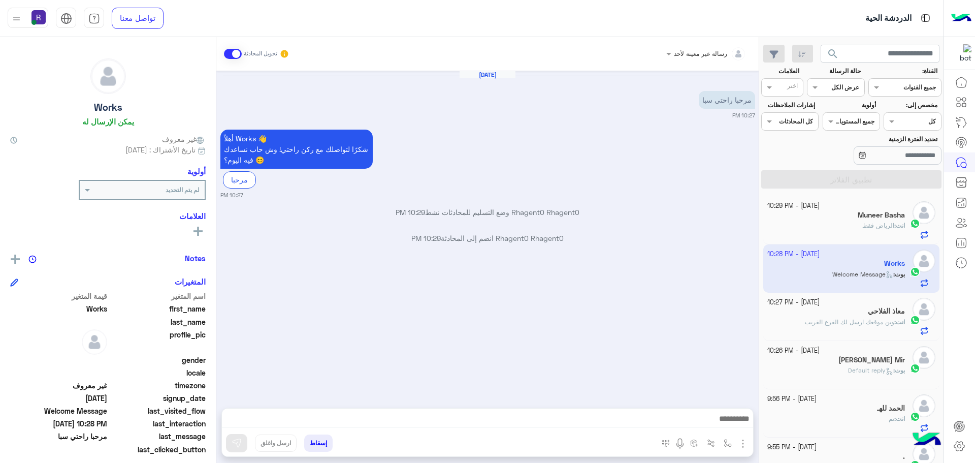
scroll to position [150, 0]
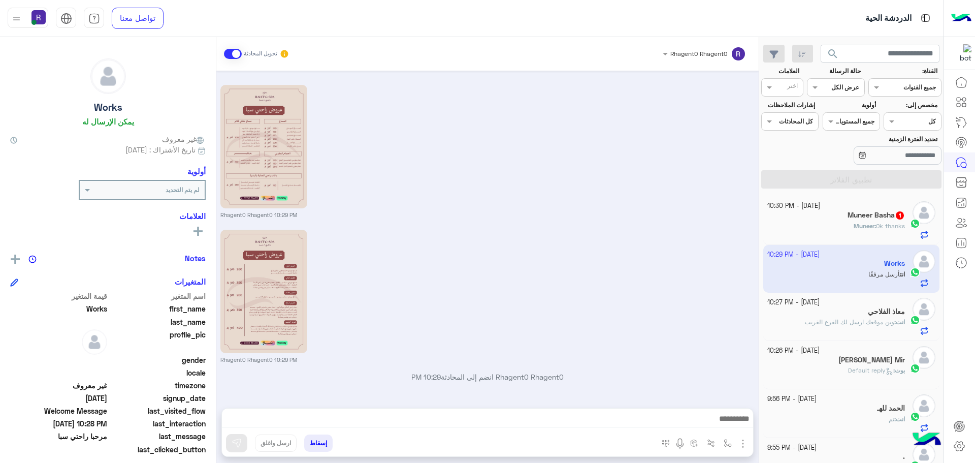
click at [862, 231] on div "Muneer : 0k thanks" at bounding box center [836, 230] width 138 height 18
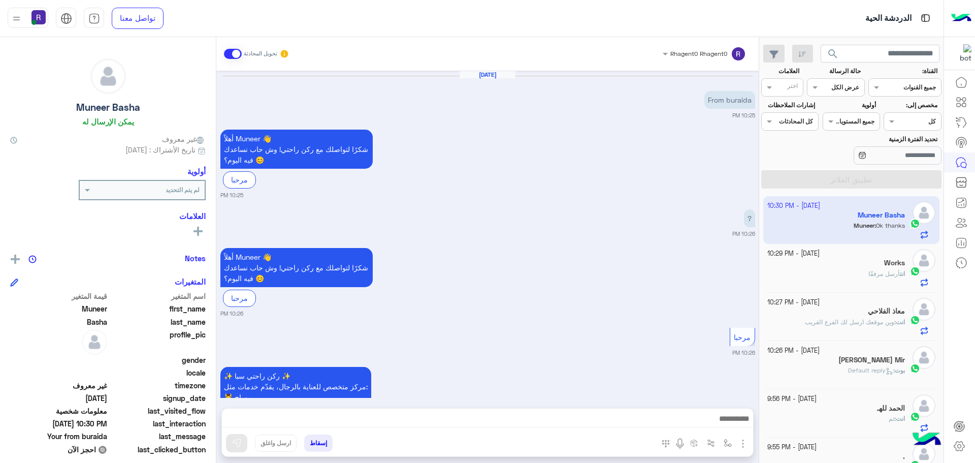
scroll to position [720, 0]
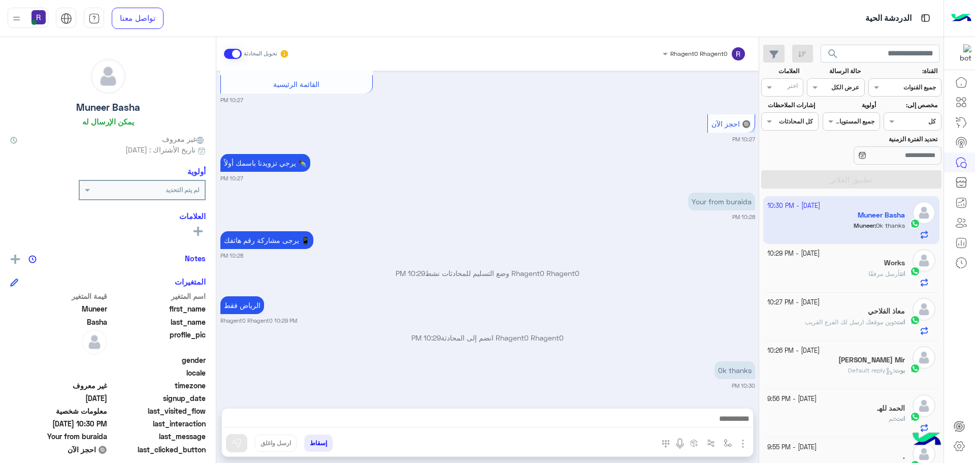
click at [238, 54] on span at bounding box center [233, 54] width 18 height 10
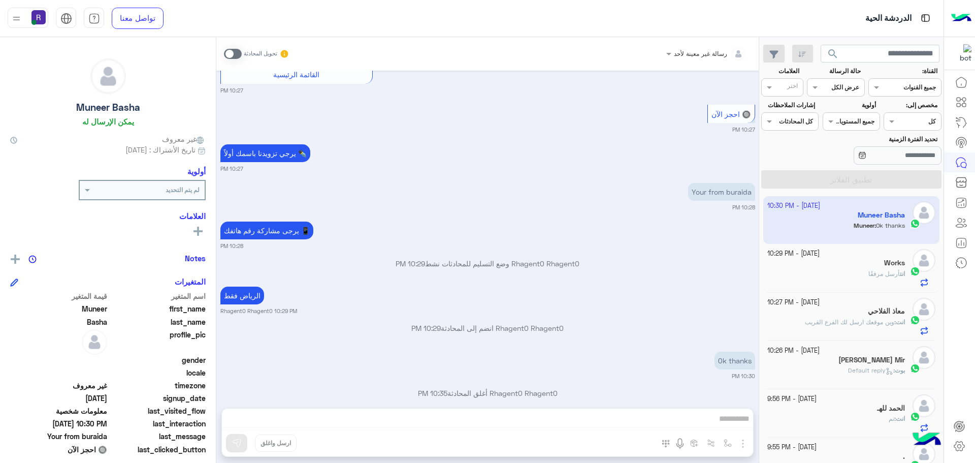
scroll to position [746, 0]
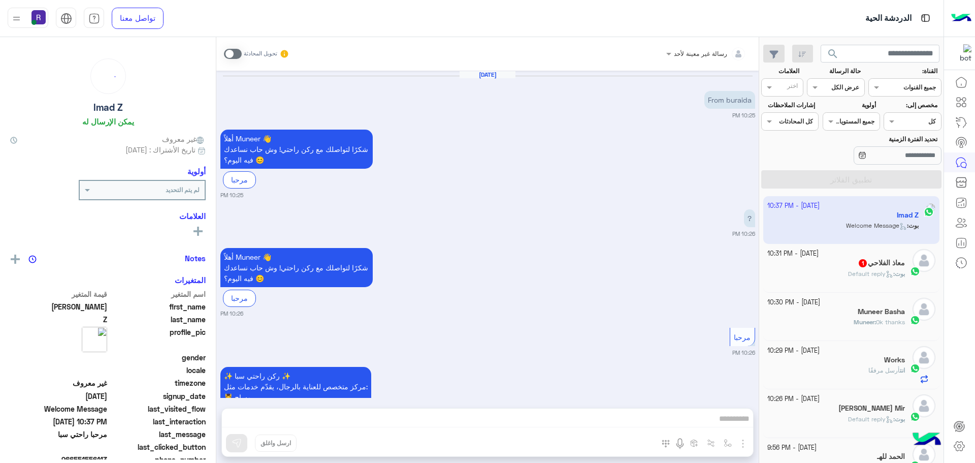
scroll to position [864, 0]
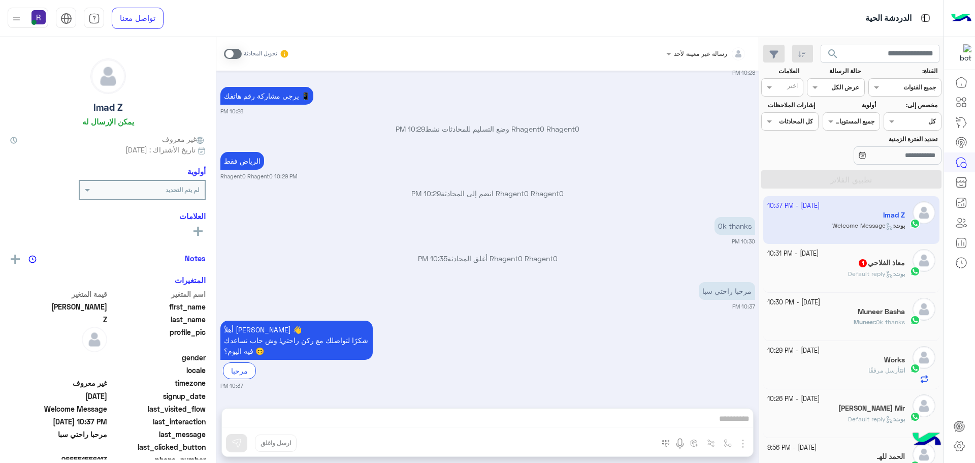
click at [851, 269] on p "[PERSON_NAME] : Default reply" at bounding box center [876, 273] width 57 height 9
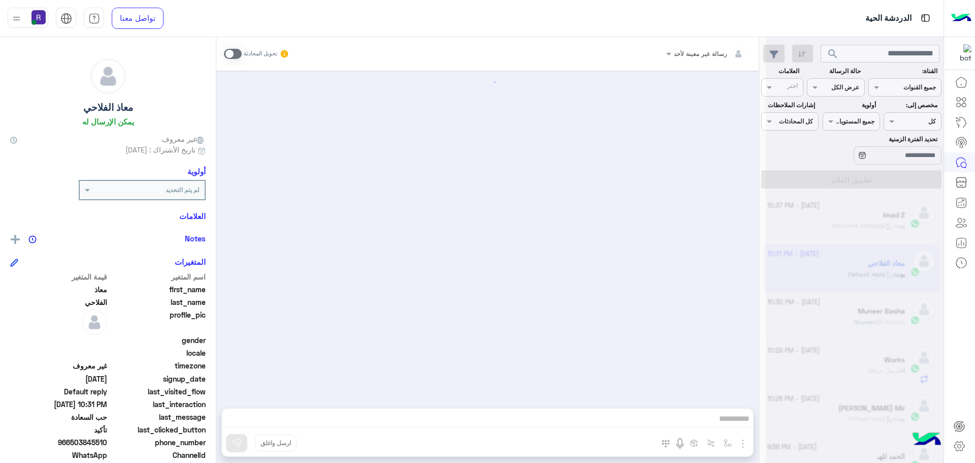
scroll to position [865, 0]
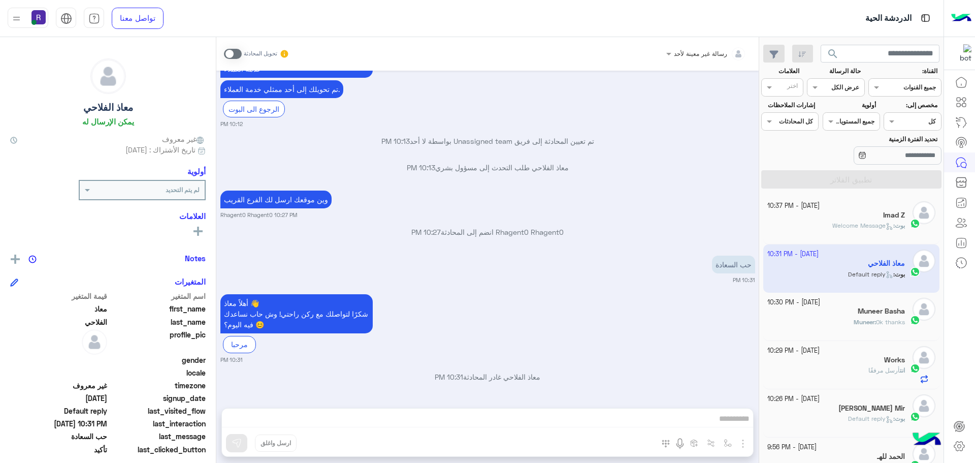
click at [229, 56] on span at bounding box center [233, 54] width 18 height 10
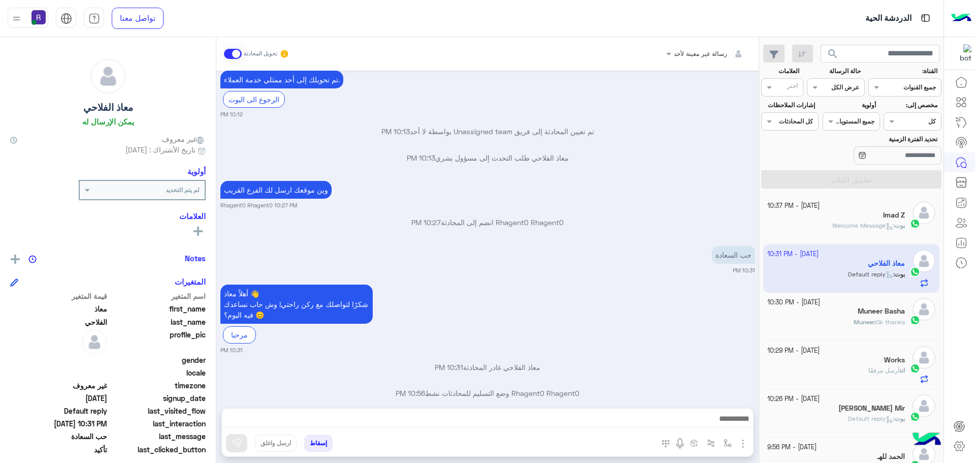
scroll to position [891, 0]
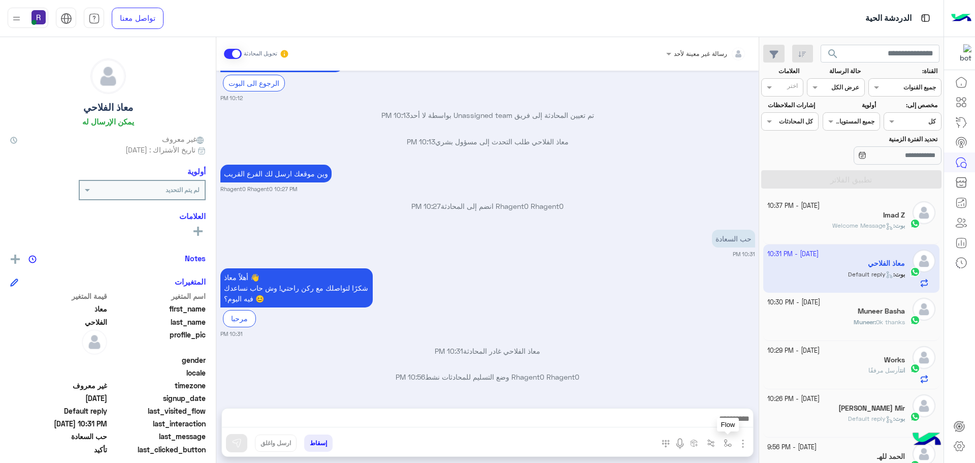
click at [727, 441] on img "button" at bounding box center [728, 443] width 8 height 8
click at [711, 416] on input "text" at bounding box center [705, 418] width 51 height 9
type input "*****"
click at [707, 401] on span "الجنادرية" at bounding box center [717, 402] width 28 height 9
type textarea "*********"
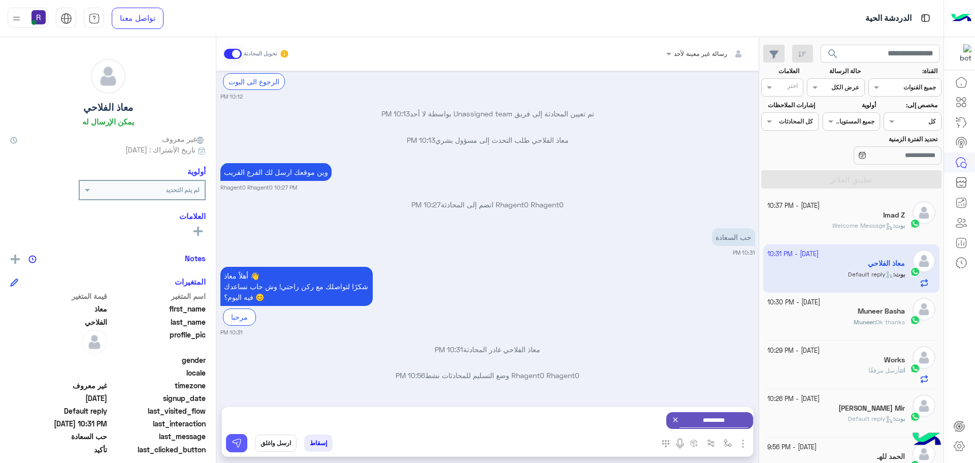
click at [244, 444] on button at bounding box center [236, 443] width 21 height 18
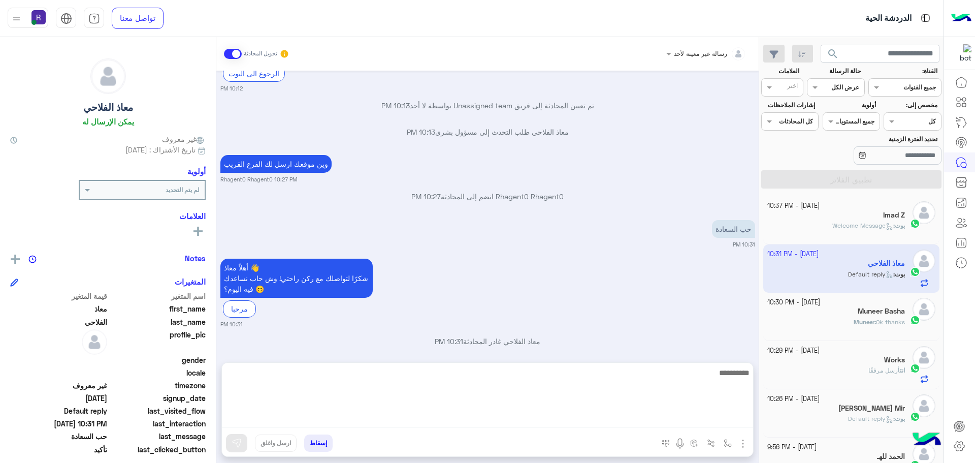
click at [328, 422] on textarea at bounding box center [487, 396] width 531 height 61
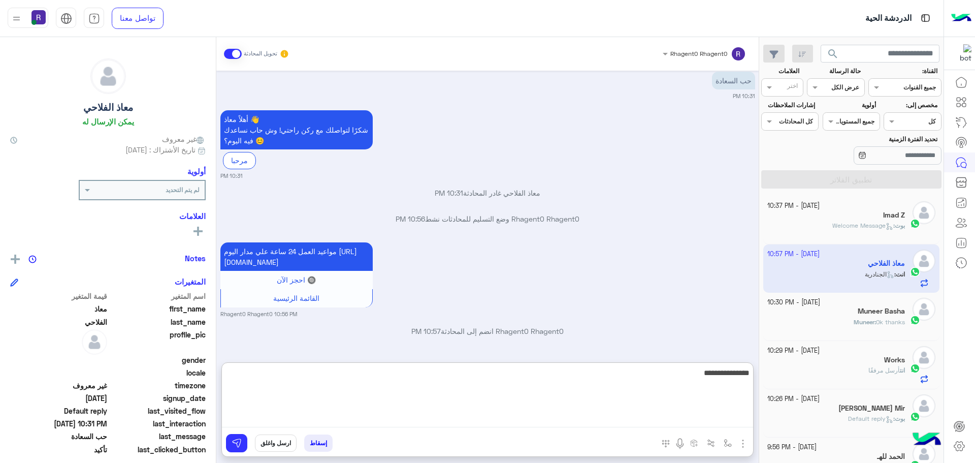
type textarea "**********"
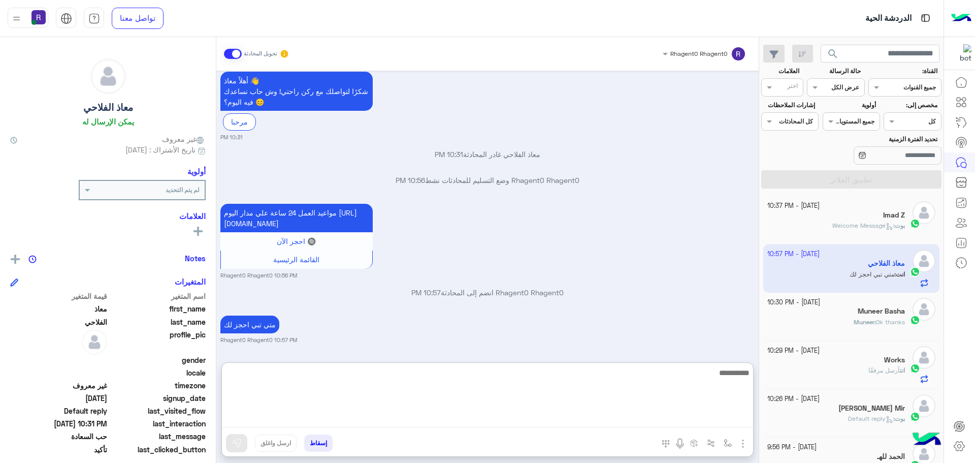
scroll to position [1099, 0]
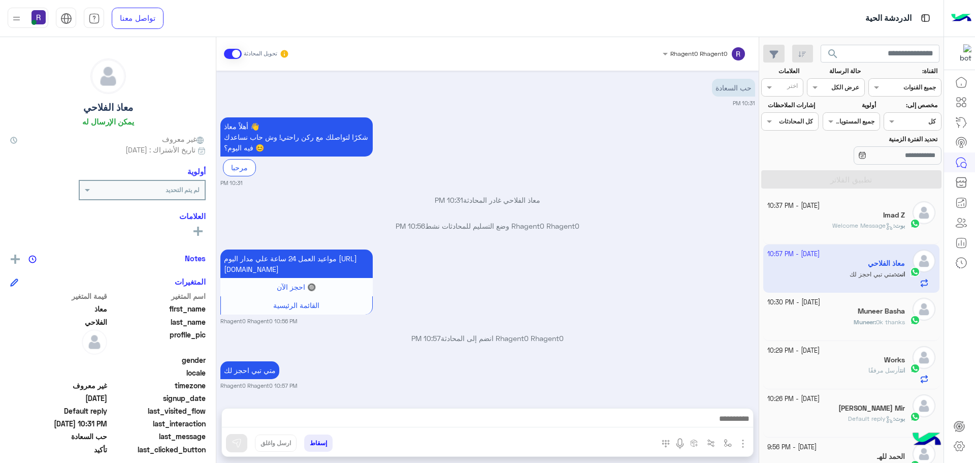
click at [621, 141] on div "Oct 10, 2025 ✨ ركن راحتي سبا ✨ مركز متخصص للعناية بالرجال، يقدّم خدمات مثل: 💆‍♂…" at bounding box center [487, 234] width 542 height 327
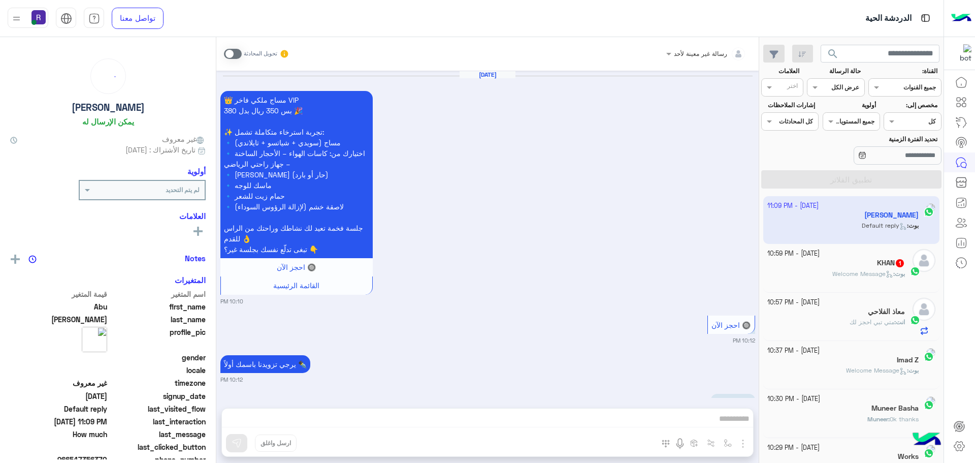
scroll to position [983, 0]
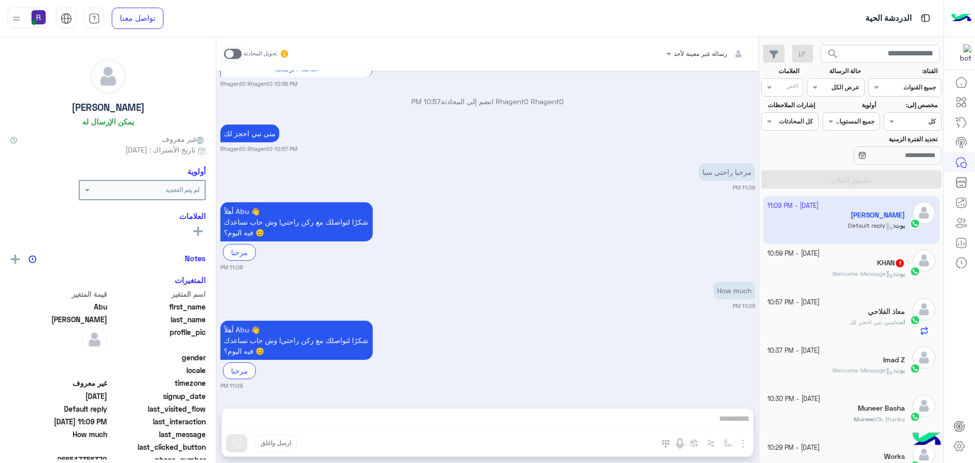
click at [880, 262] on h5 "KHAN 1" at bounding box center [891, 263] width 28 height 9
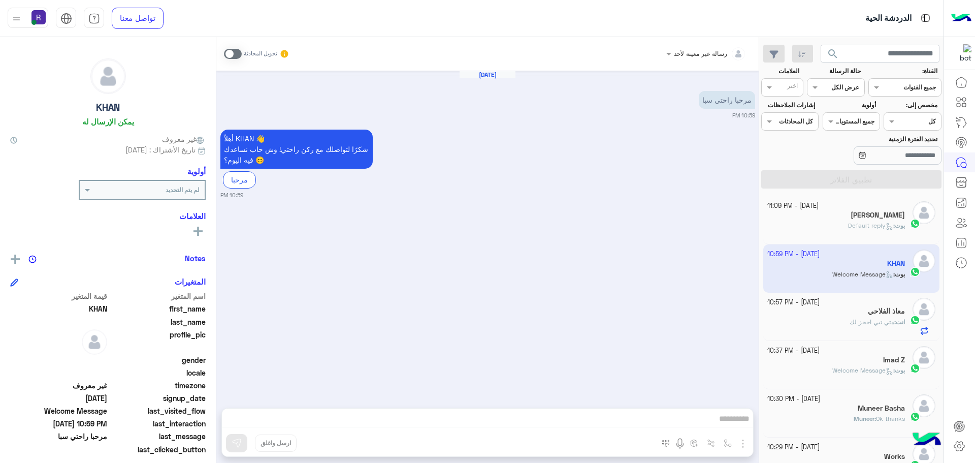
click at [237, 58] on span at bounding box center [233, 54] width 18 height 10
click at [739, 440] on img "button" at bounding box center [743, 443] width 12 height 12
click at [727, 417] on span "الصور" at bounding box center [723, 421] width 19 height 12
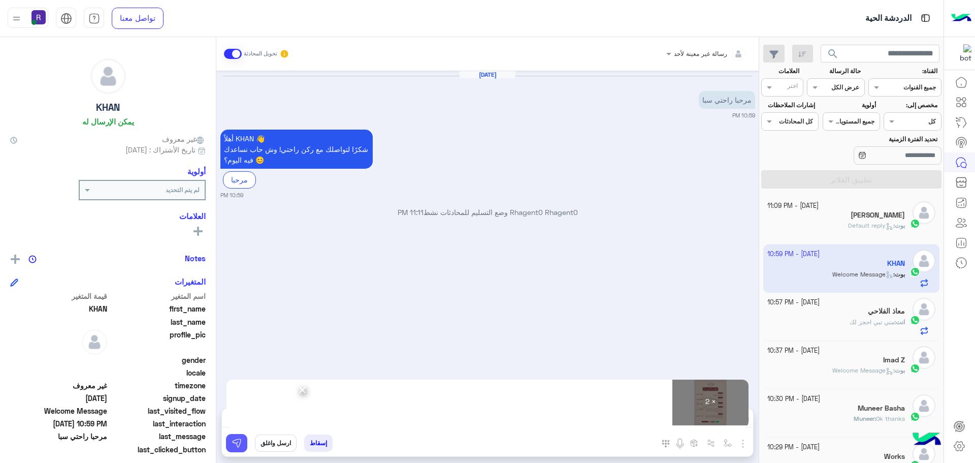
click at [234, 449] on button at bounding box center [236, 443] width 21 height 18
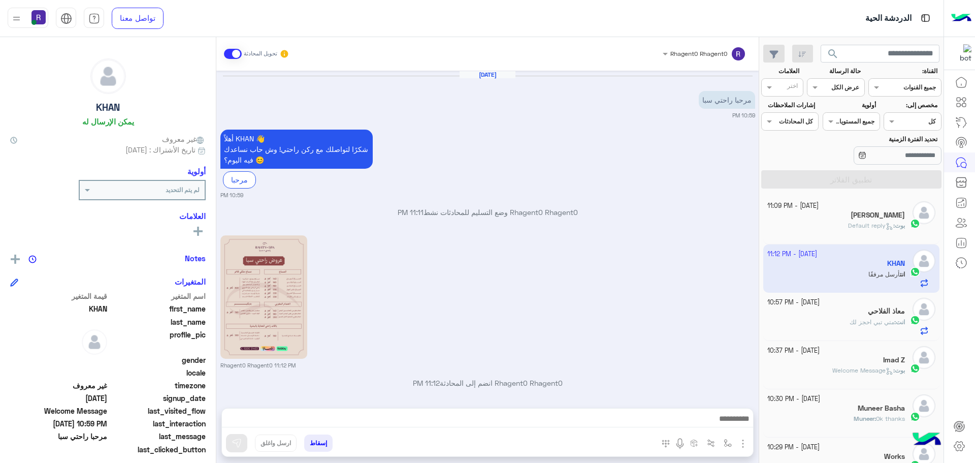
scroll to position [150, 0]
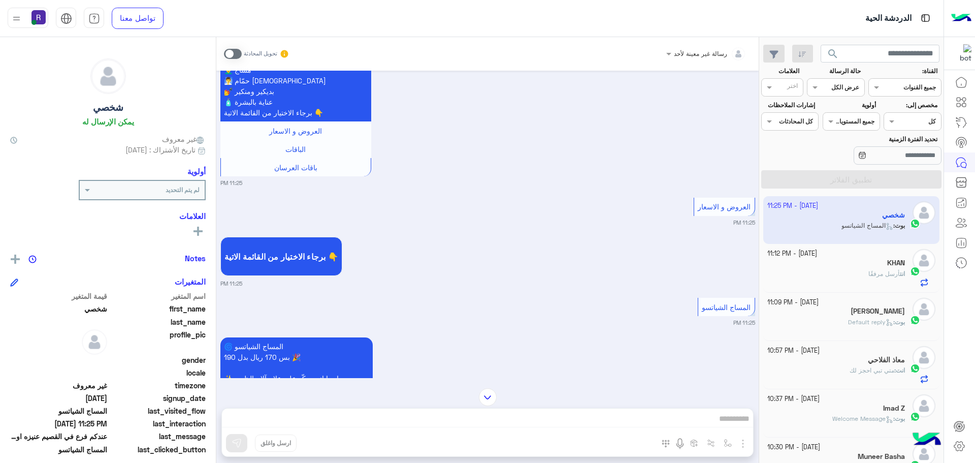
scroll to position [1728, 0]
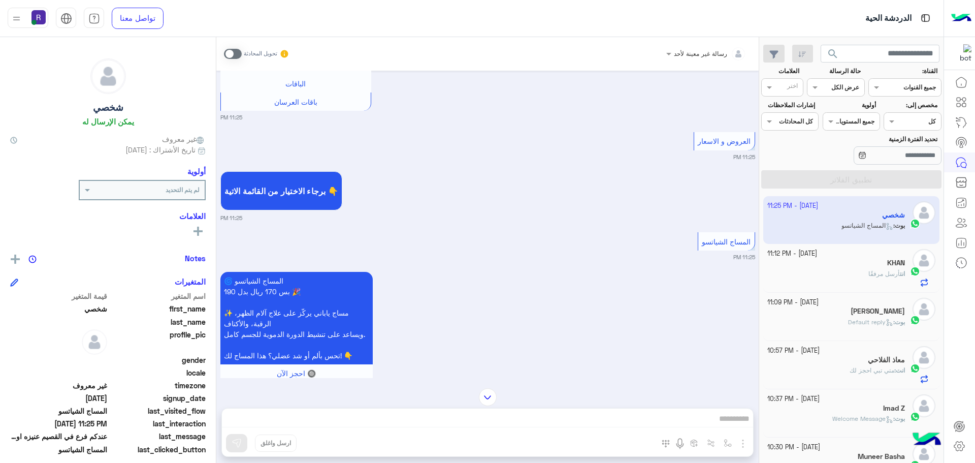
click at [234, 51] on span at bounding box center [233, 54] width 18 height 10
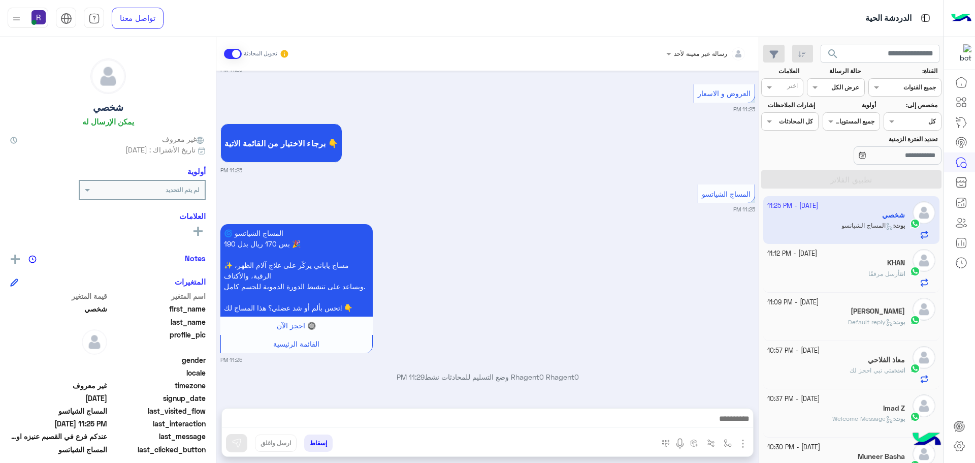
click at [745, 441] on img "button" at bounding box center [743, 443] width 12 height 12
click at [725, 422] on span "الصور" at bounding box center [723, 421] width 19 height 12
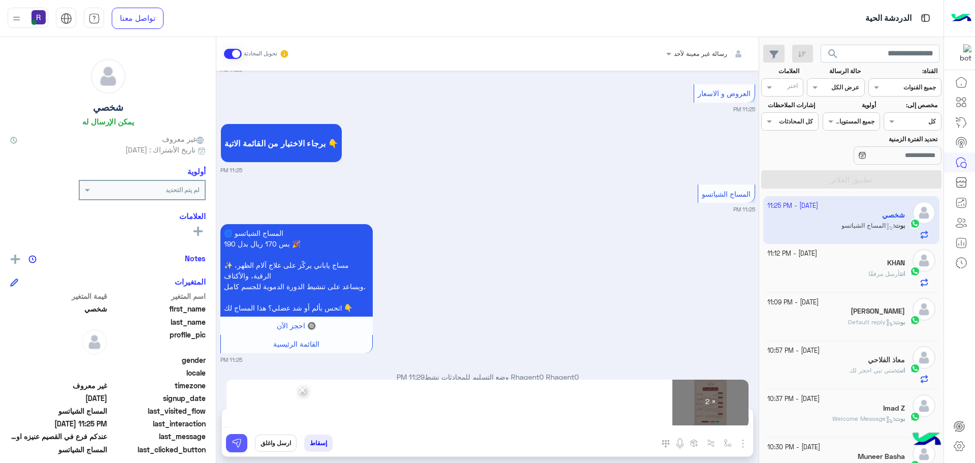
click at [236, 435] on button at bounding box center [236, 443] width 21 height 18
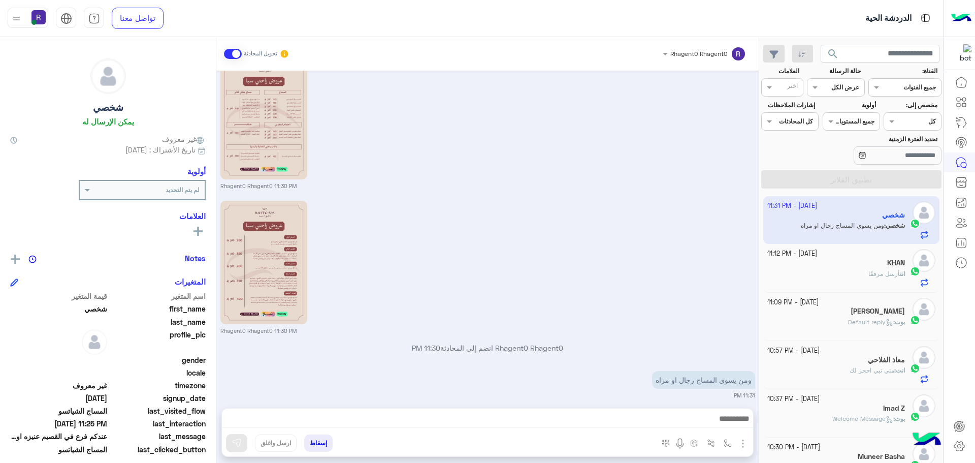
scroll to position [2158, 0]
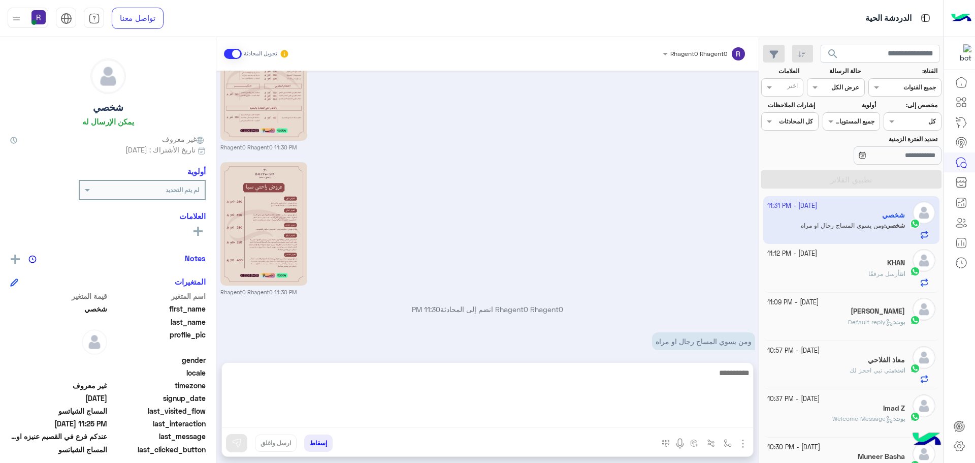
click at [640, 416] on textarea at bounding box center [487, 396] width 531 height 61
type textarea "*********"
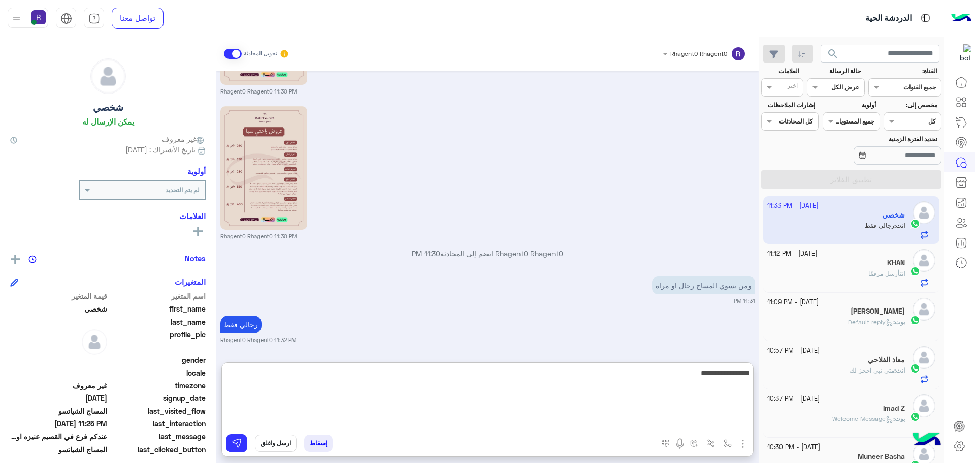
type textarea "**********"
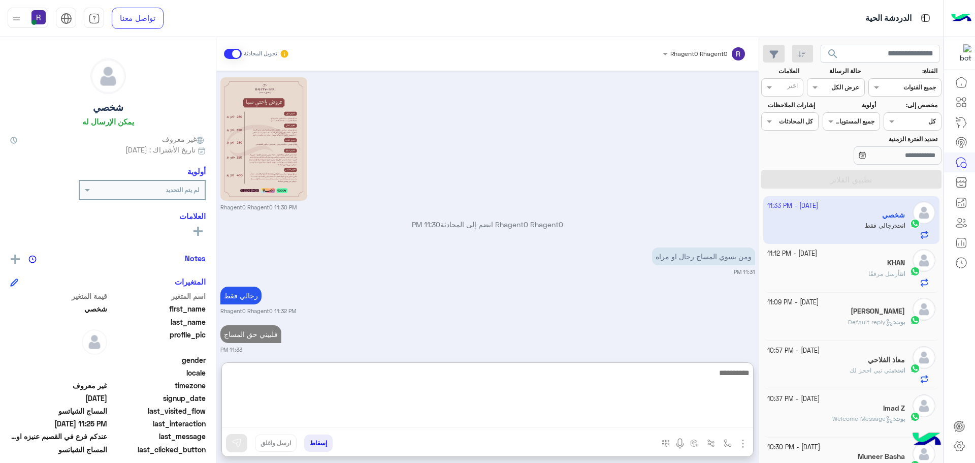
scroll to position [2282, 0]
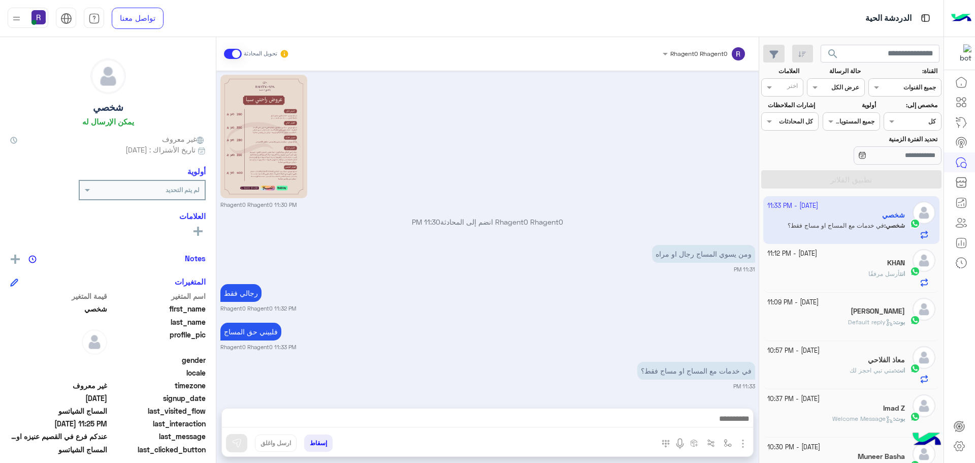
click at [630, 294] on div "رجالي فقط Rhagent0 Rhagent0 11:32 PM" at bounding box center [487, 296] width 535 height 31
click at [687, 409] on div at bounding box center [487, 420] width 531 height 25
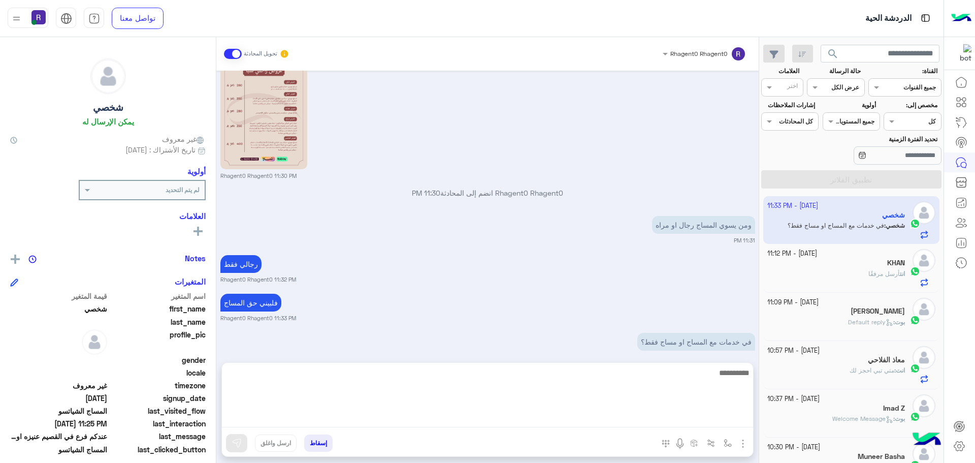
click at [687, 419] on textarea at bounding box center [487, 396] width 531 height 61
click at [687, 419] on textarea "******" at bounding box center [487, 396] width 531 height 61
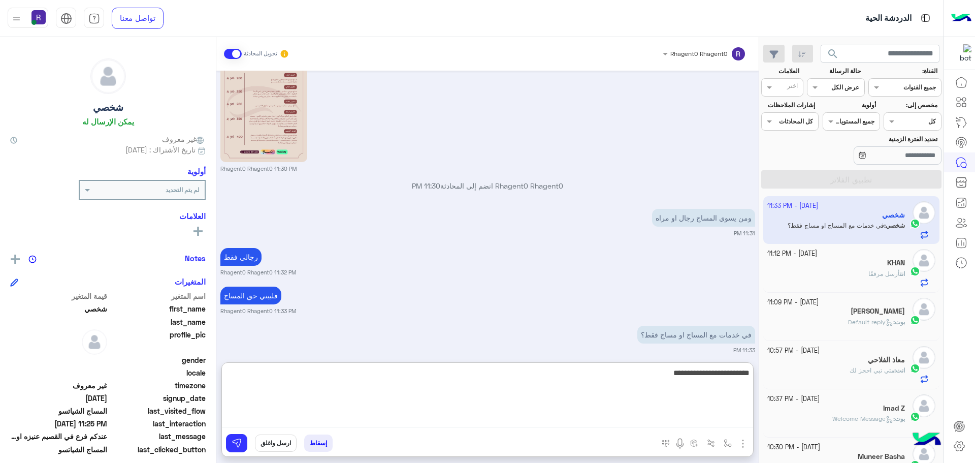
type textarea "**********"
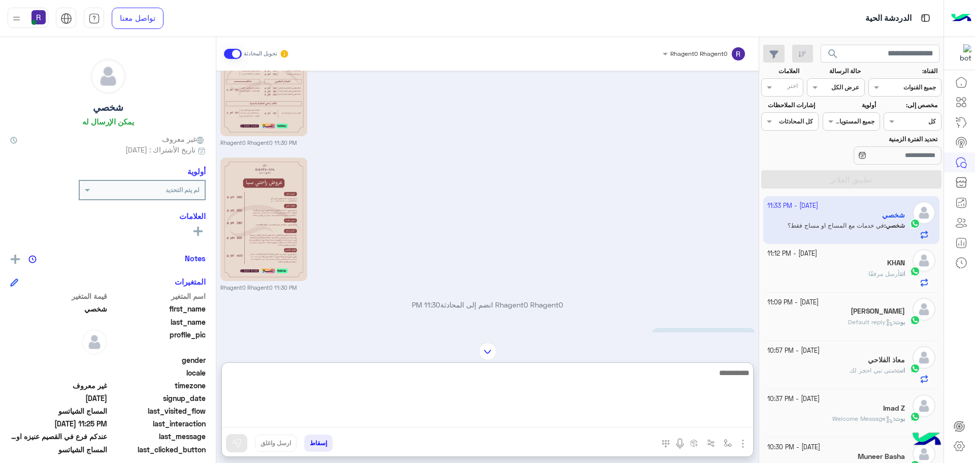
scroll to position [2156, 0]
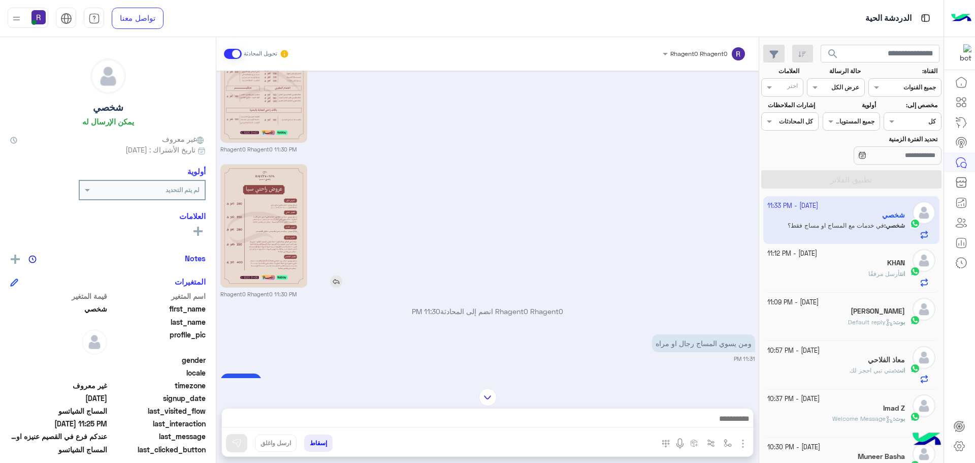
click at [339, 287] on img at bounding box center [336, 281] width 12 height 12
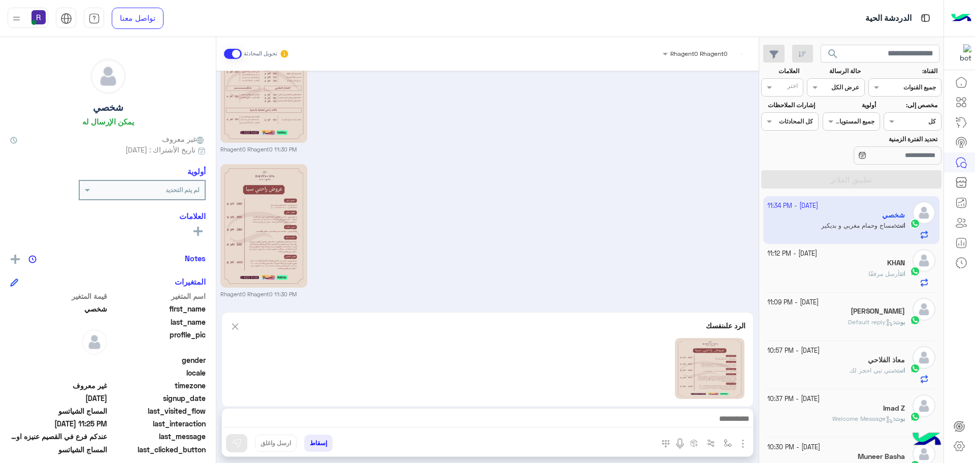
scroll to position [2410, 0]
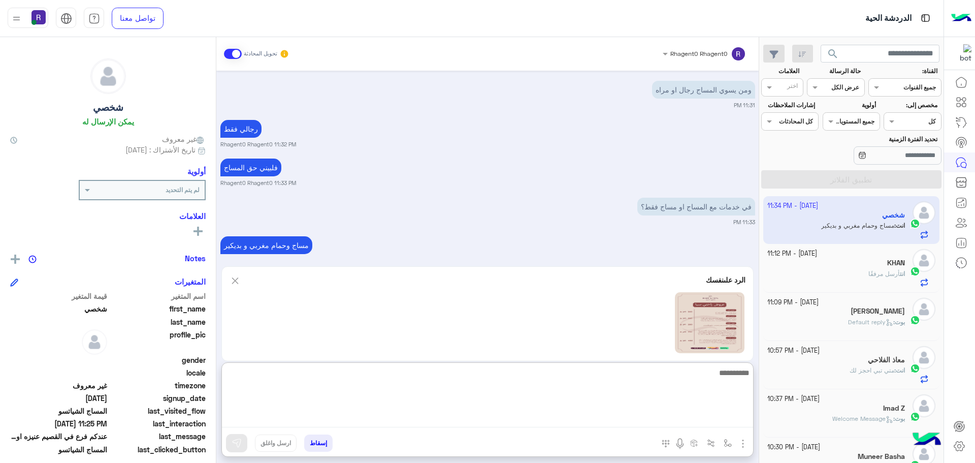
click at [499, 417] on textarea at bounding box center [487, 396] width 531 height 61
type textarea "**********"
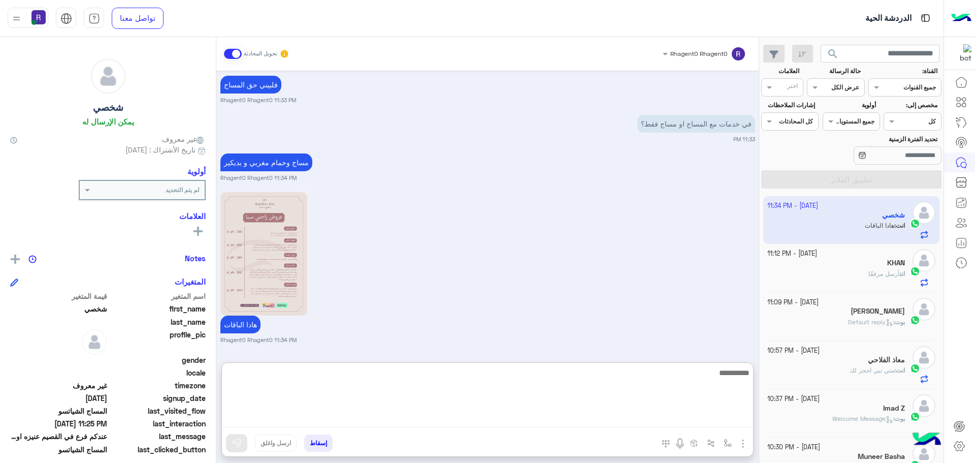
scroll to position [2589, 0]
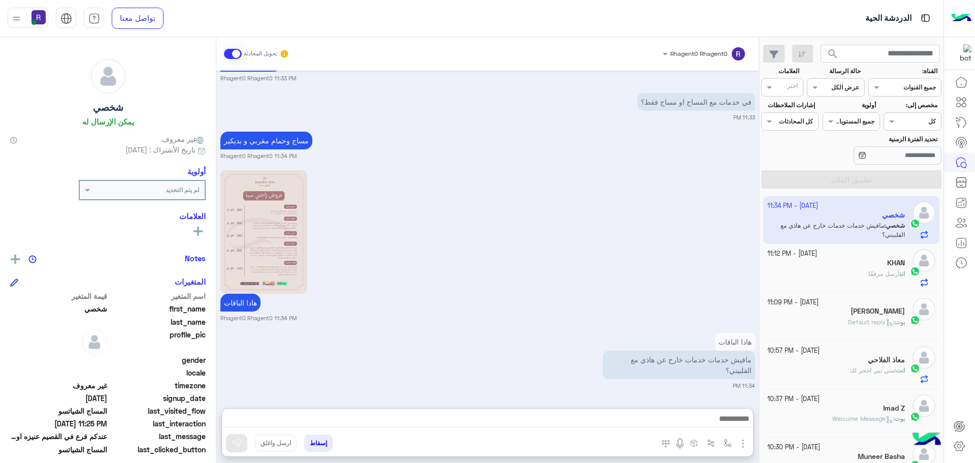
click at [236, 57] on span at bounding box center [233, 54] width 18 height 10
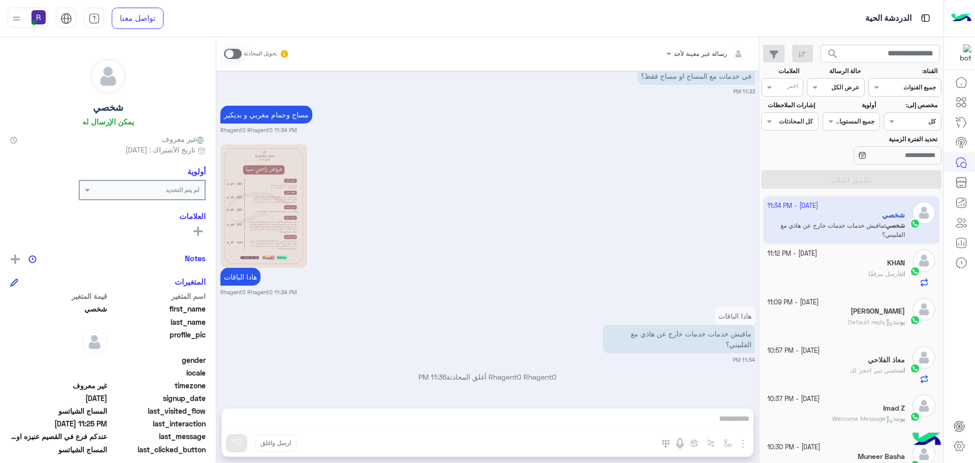
scroll to position [2569, 0]
